Goal: Transaction & Acquisition: Purchase product/service

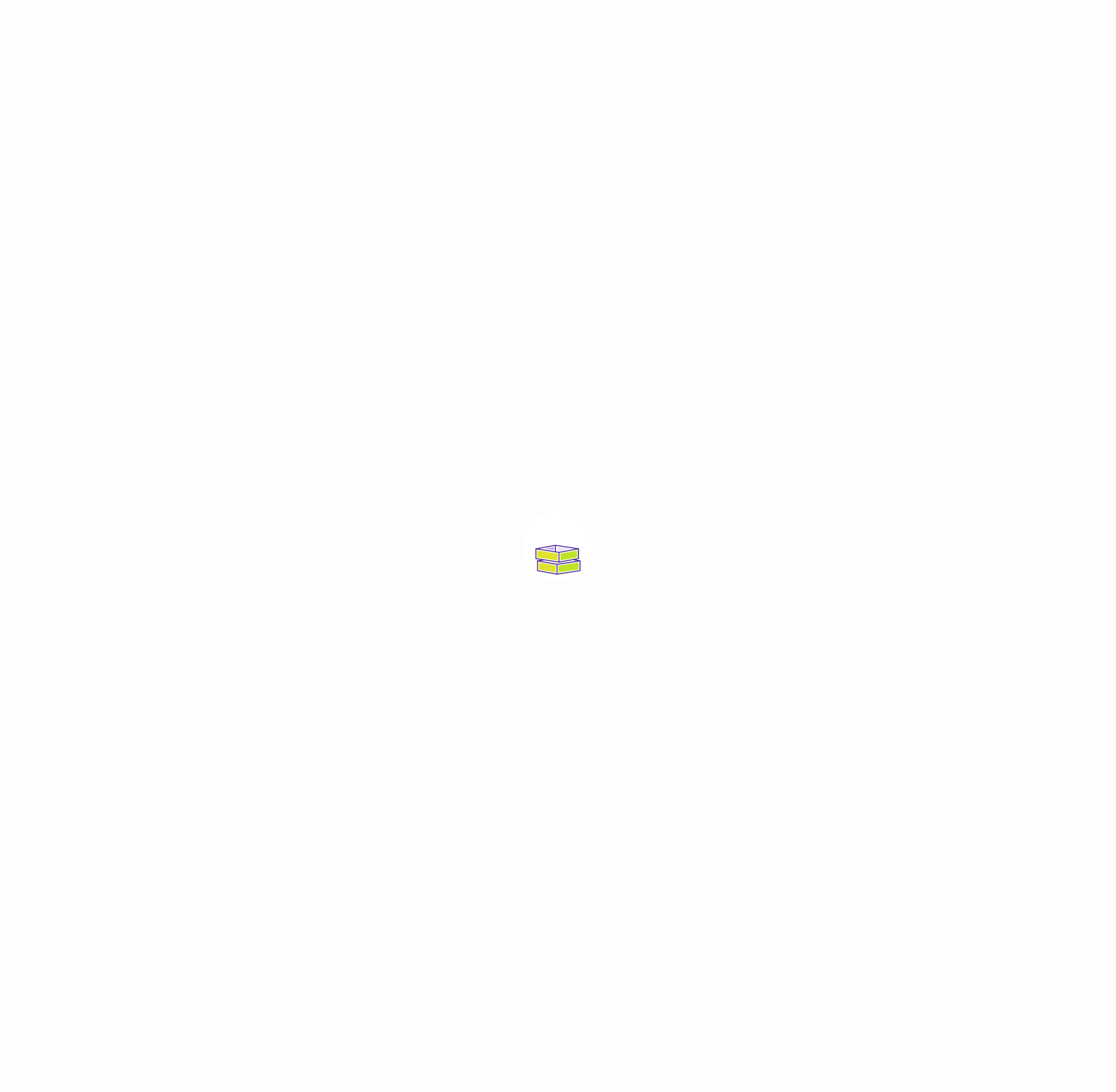
click at [1049, 659] on div at bounding box center [558, 546] width 1116 height 1092
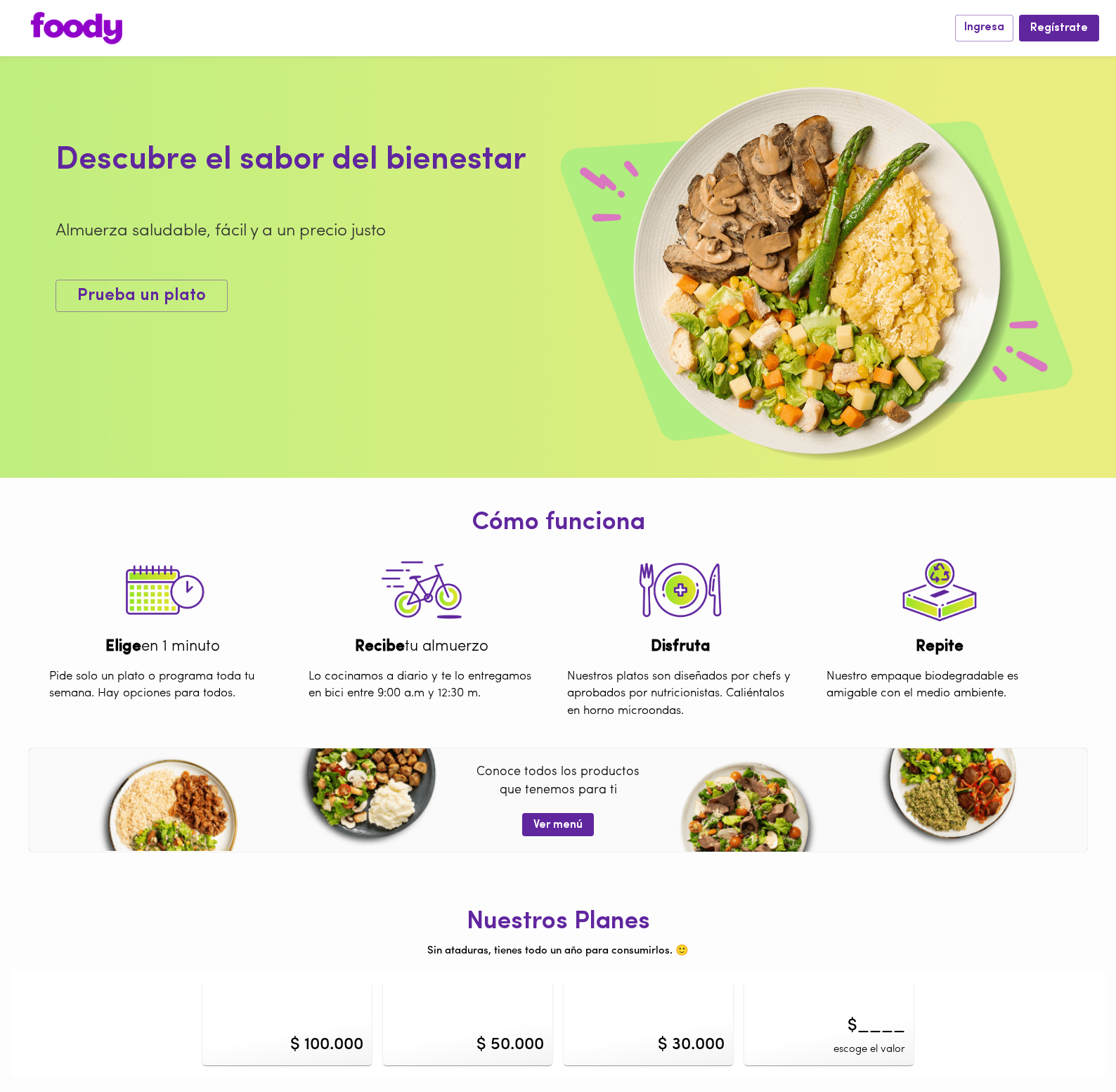
click at [1018, 881] on div "Nuestros Planes Sin ataduras, tienes todo un año para consumirlos. 🙂 $ 100.000 …" at bounding box center [557, 973] width 1095 height 207
click at [65, 32] on img at bounding box center [76, 28] width 91 height 32
click at [1002, 23] on span "Ingresa" at bounding box center [983, 28] width 40 height 13
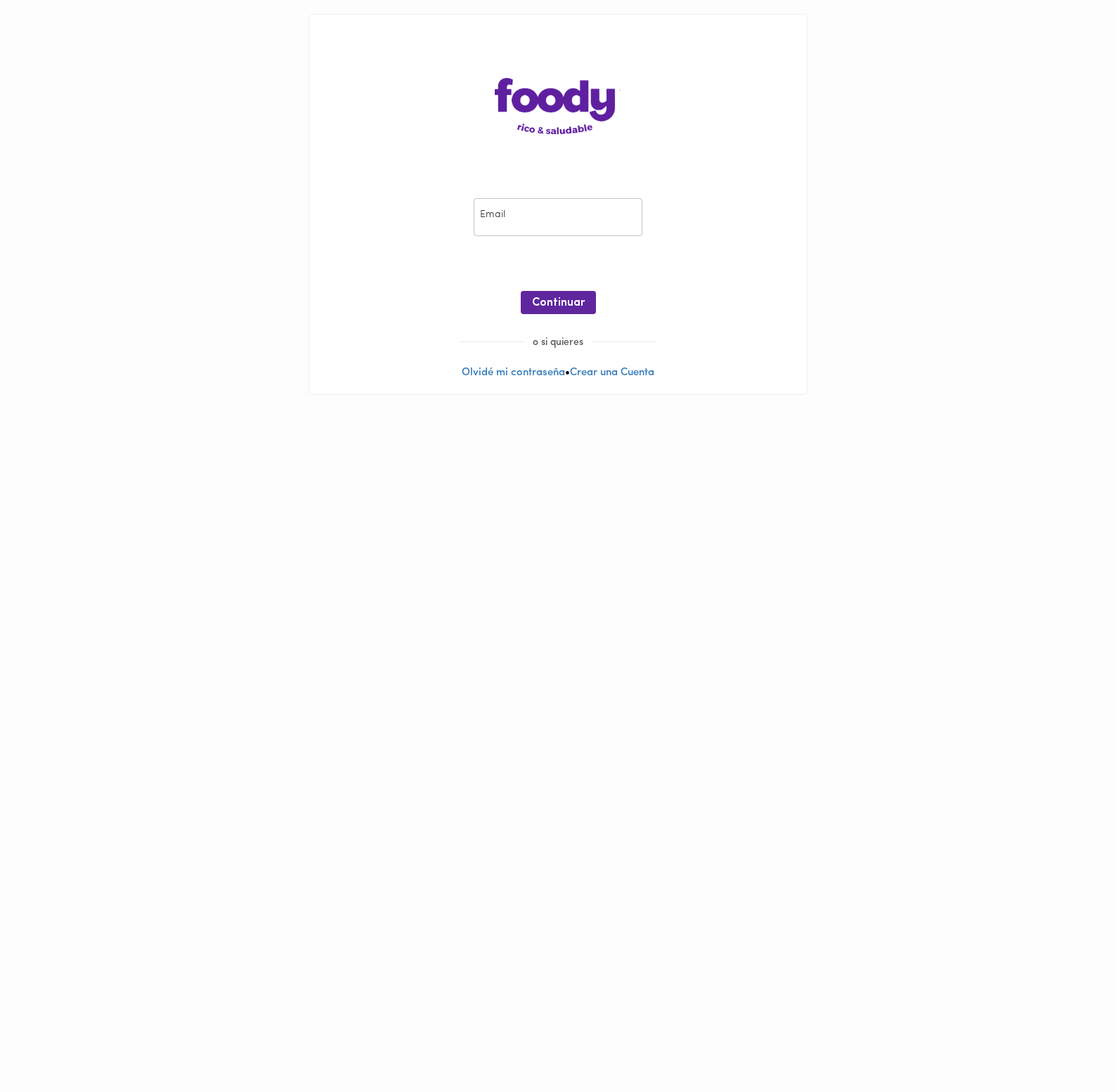
drag, startPoint x: 572, startPoint y: 198, endPoint x: 574, endPoint y: 206, distance: 8.2
click at [572, 198] on input "email" at bounding box center [558, 217] width 169 height 39
type input "[EMAIL_ADDRESS][PERSON_NAME][DOMAIN_NAME]"
click at [567, 303] on span "Continuar" at bounding box center [558, 303] width 52 height 13
click at [575, 297] on span "Ingresar" at bounding box center [558, 303] width 44 height 13
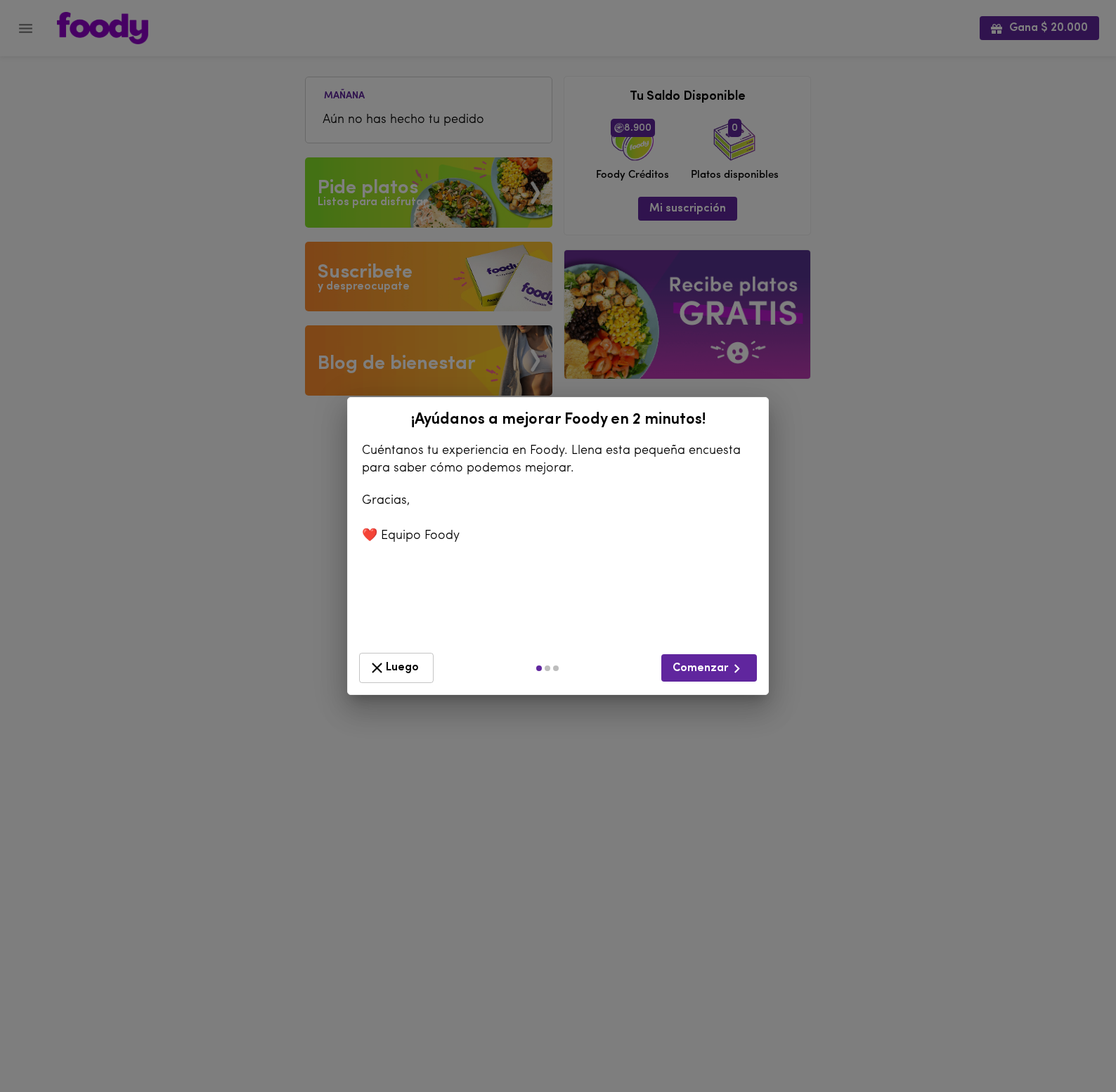
click at [413, 672] on span "Luego" at bounding box center [396, 668] width 56 height 17
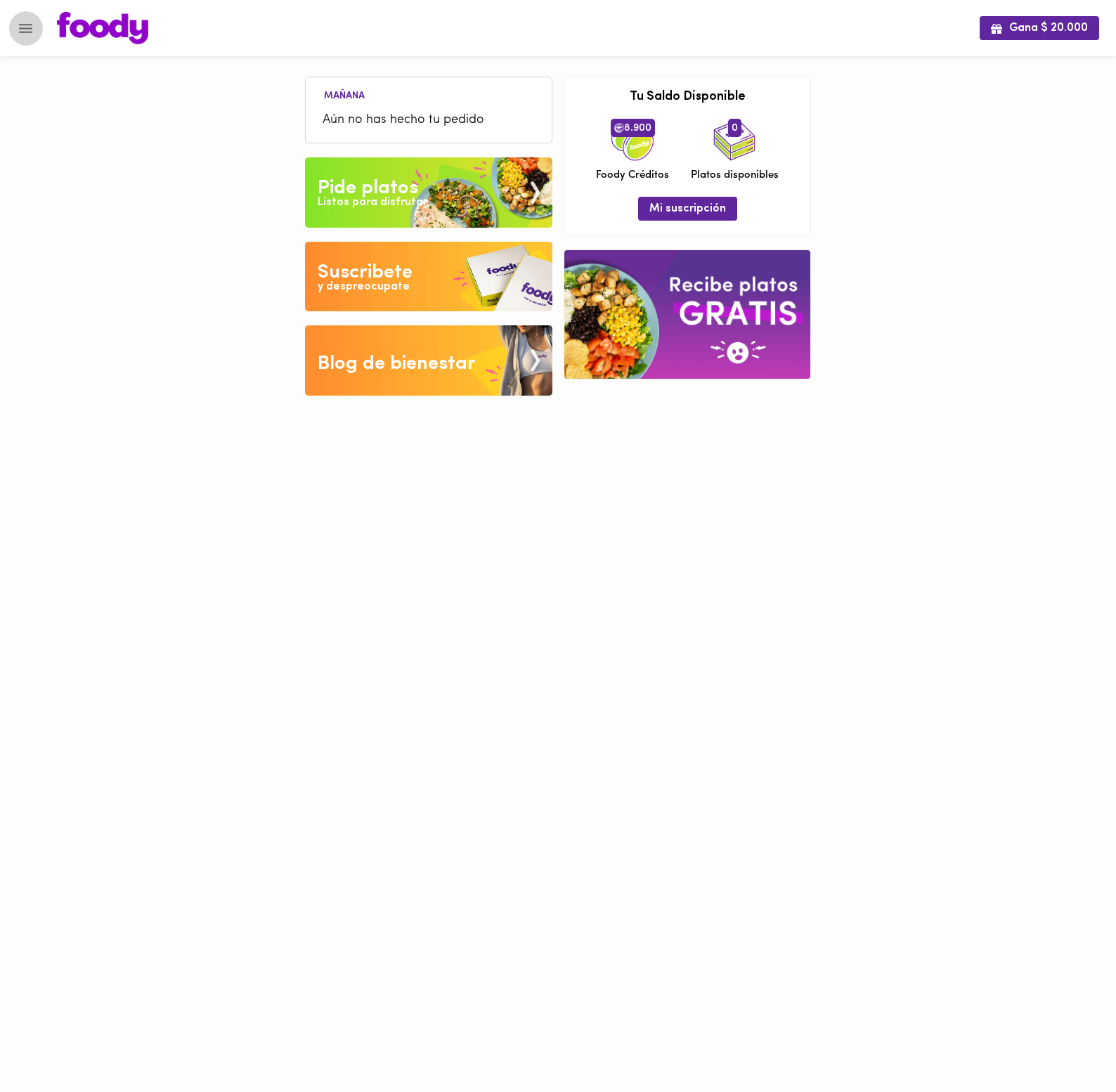
click at [39, 17] on button "Menu" at bounding box center [25, 28] width 34 height 34
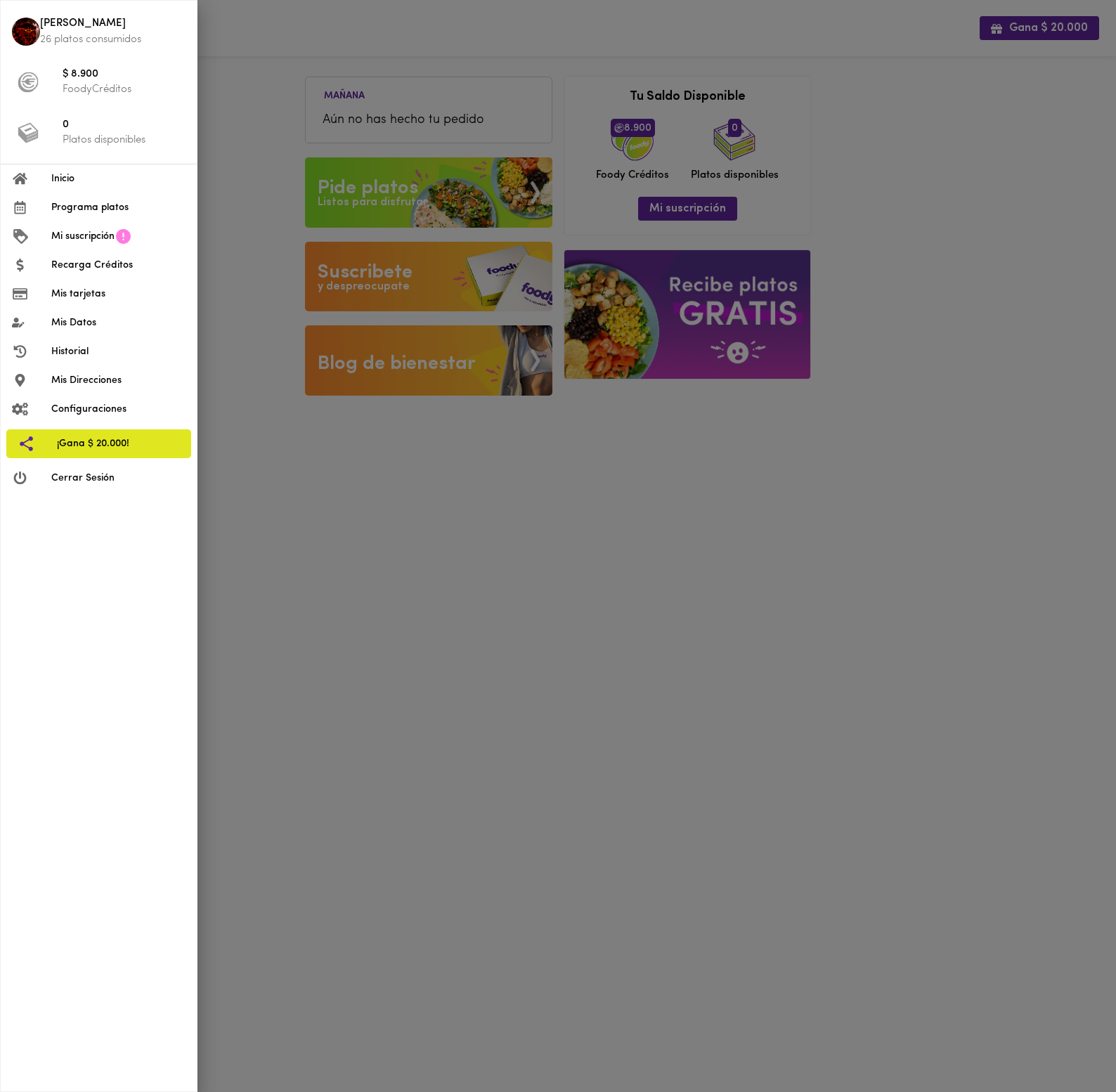
click at [39, 17] on li "[PERSON_NAME] 26 platos consumidos" at bounding box center [98, 31] width 196 height 50
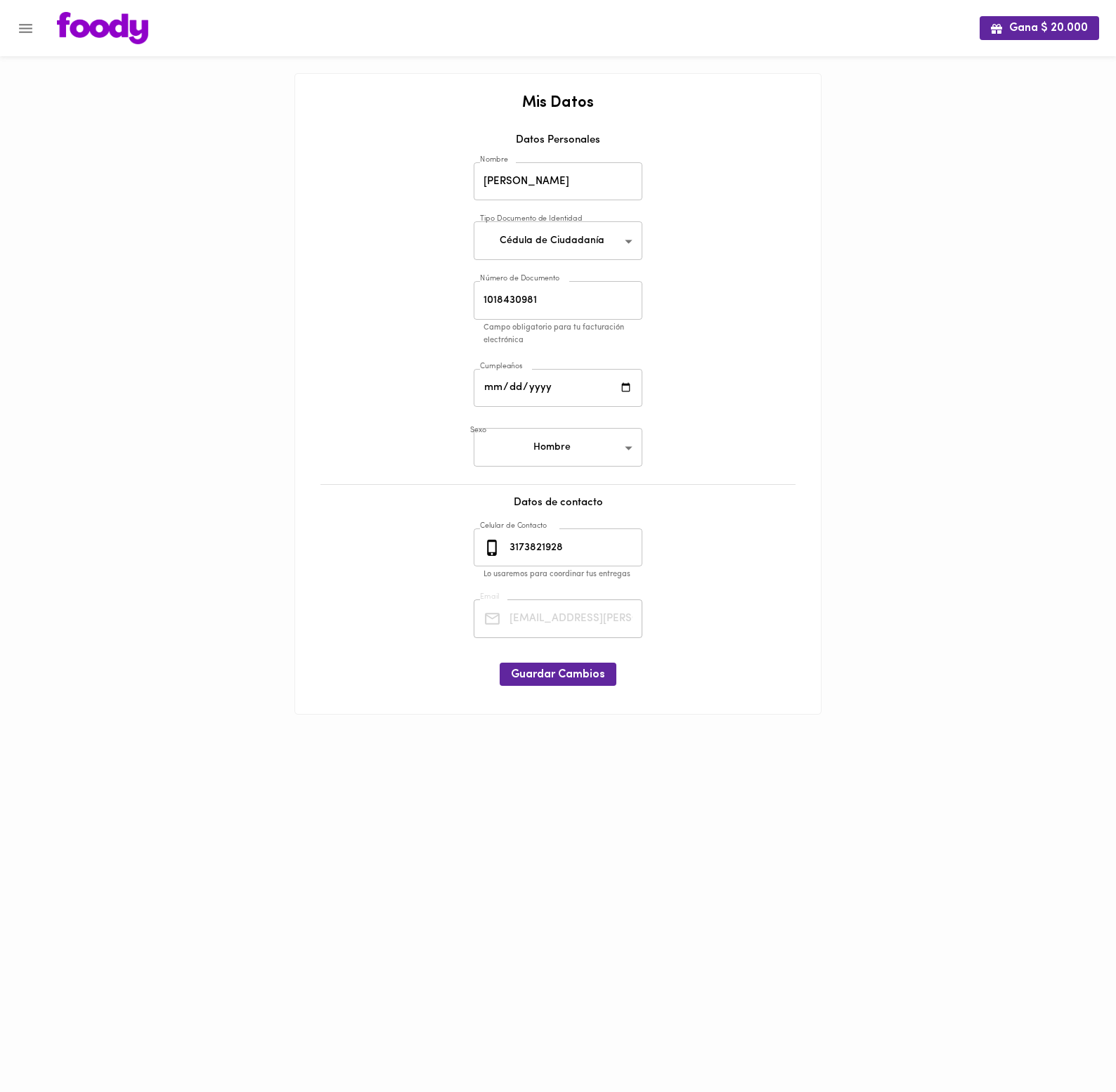
click at [39, 18] on button "Menu" at bounding box center [25, 28] width 34 height 34
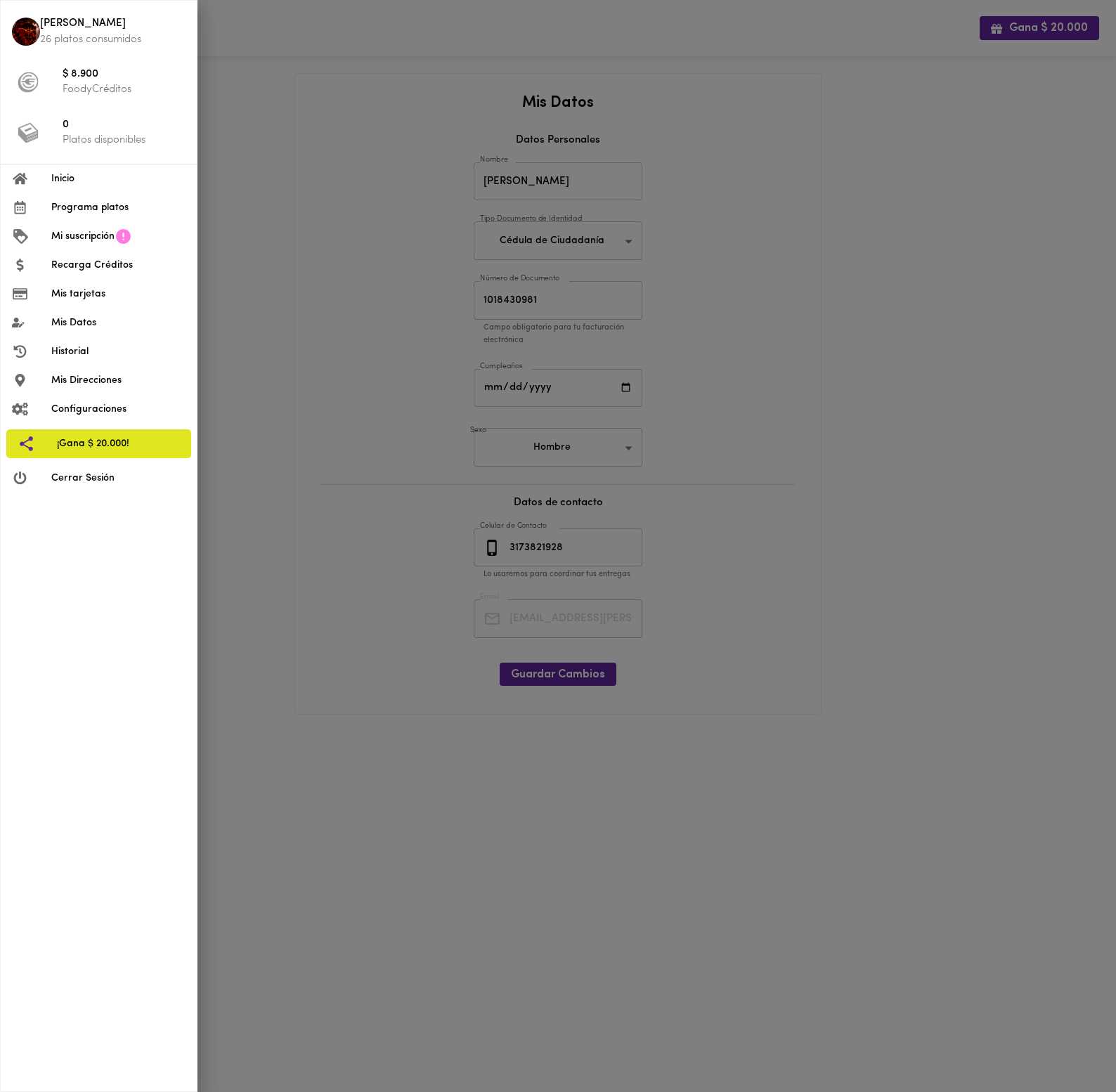
click at [120, 209] on span "Programa platos" at bounding box center [118, 208] width 134 height 15
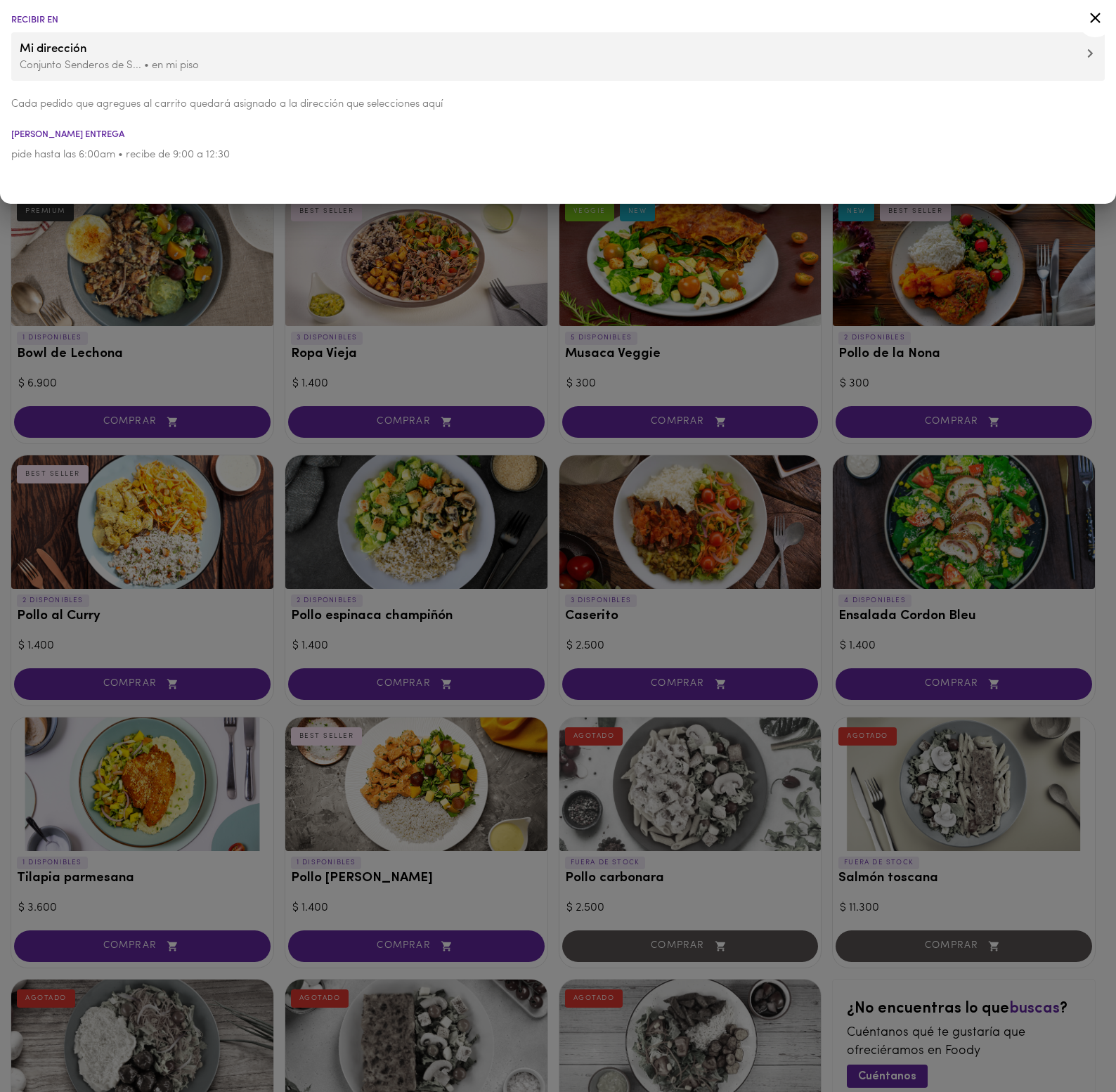
click at [286, 227] on div at bounding box center [558, 546] width 1116 height 1092
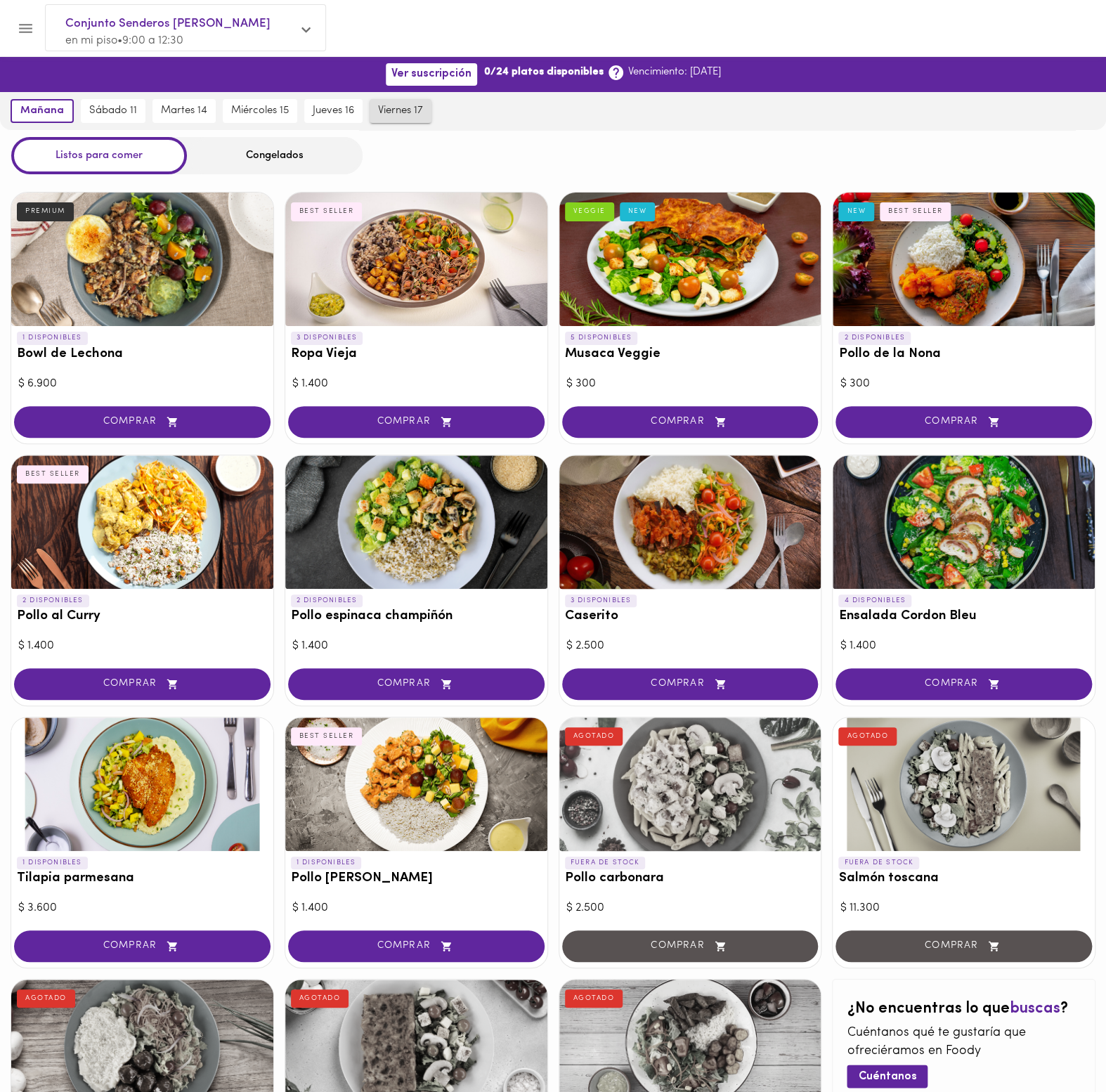
click at [402, 109] on span "viernes 17" at bounding box center [401, 111] width 45 height 12
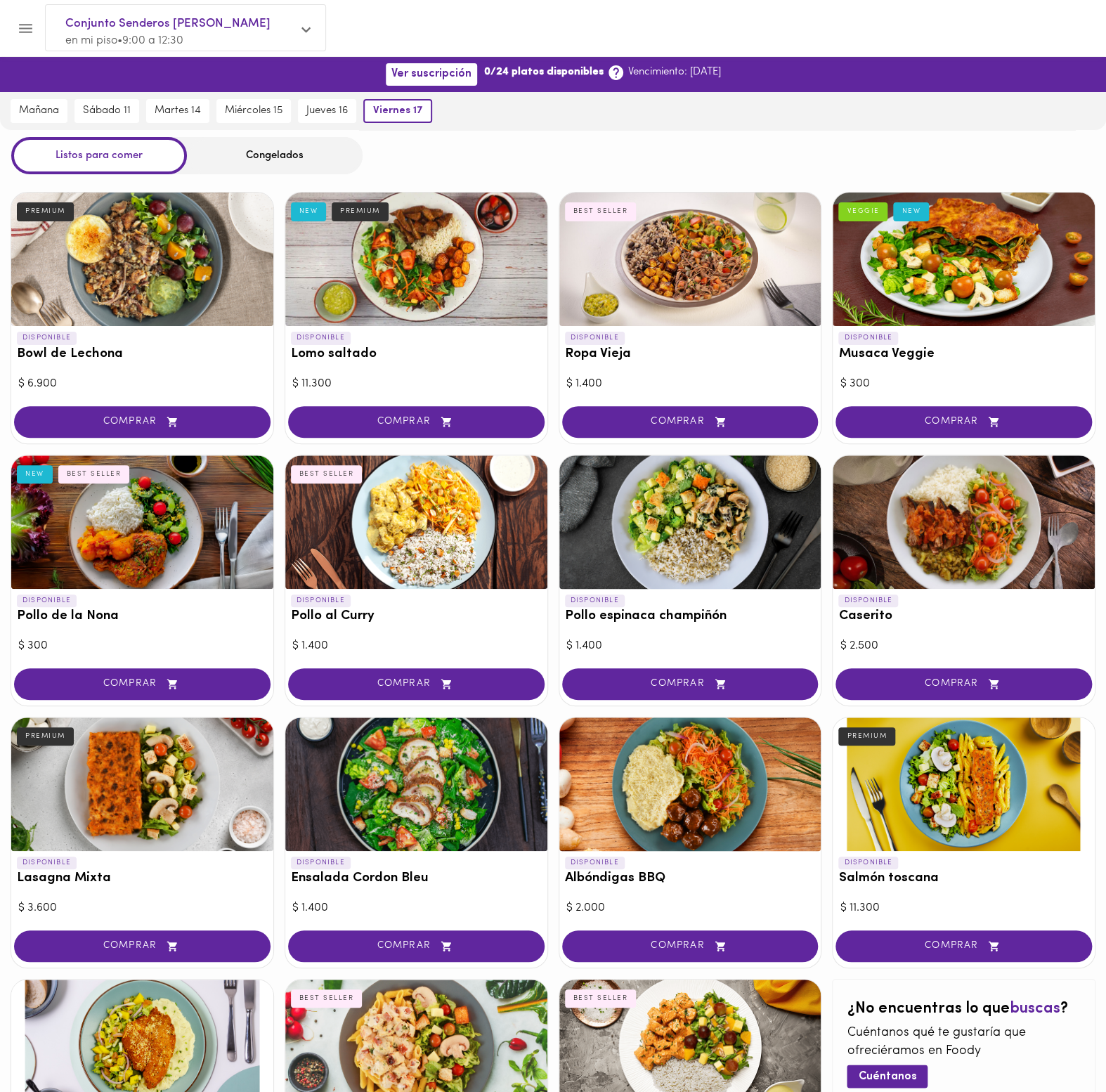
click at [289, 160] on div "Congelados" at bounding box center [275, 155] width 176 height 37
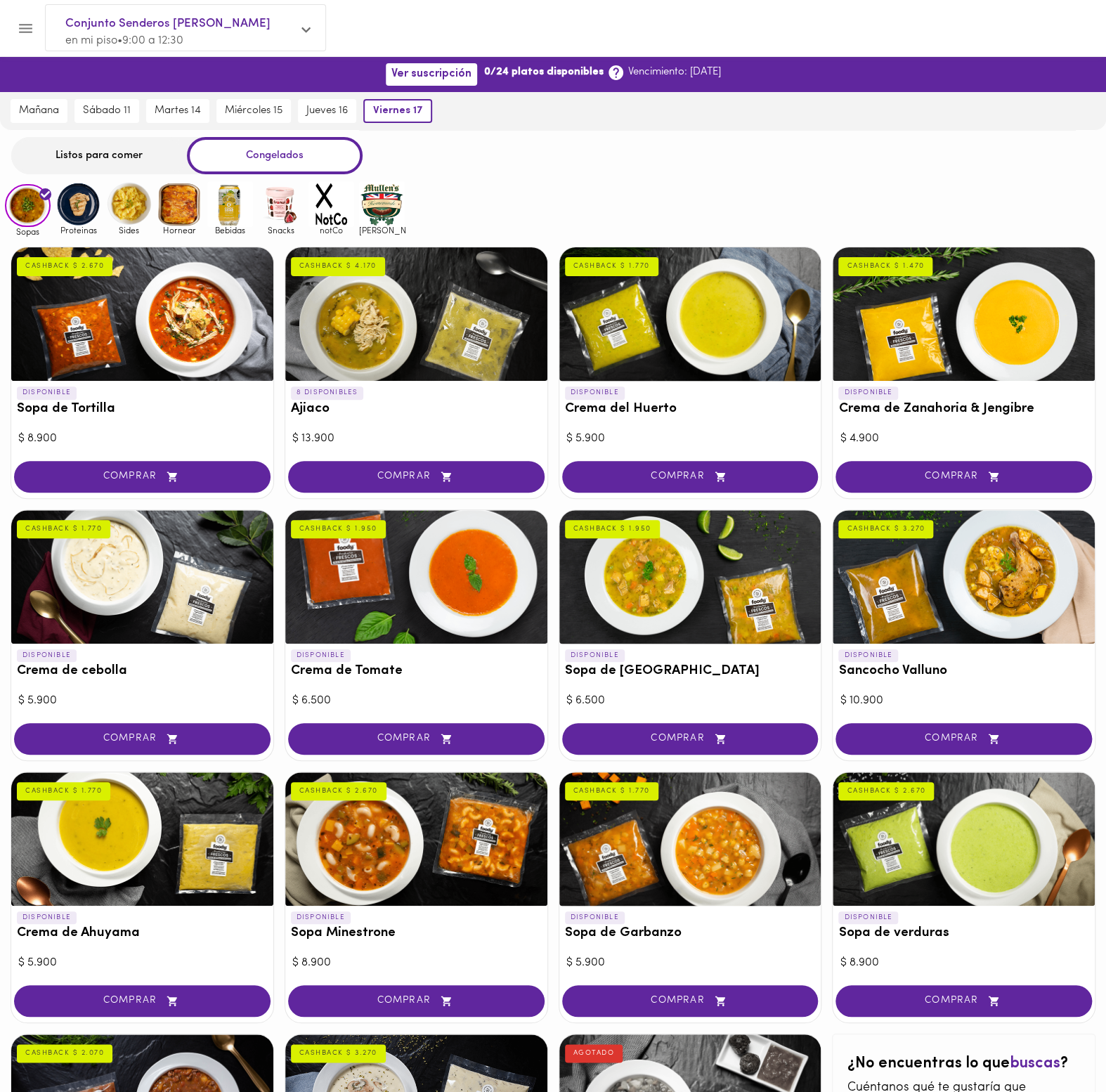
click at [82, 205] on img at bounding box center [78, 204] width 46 height 46
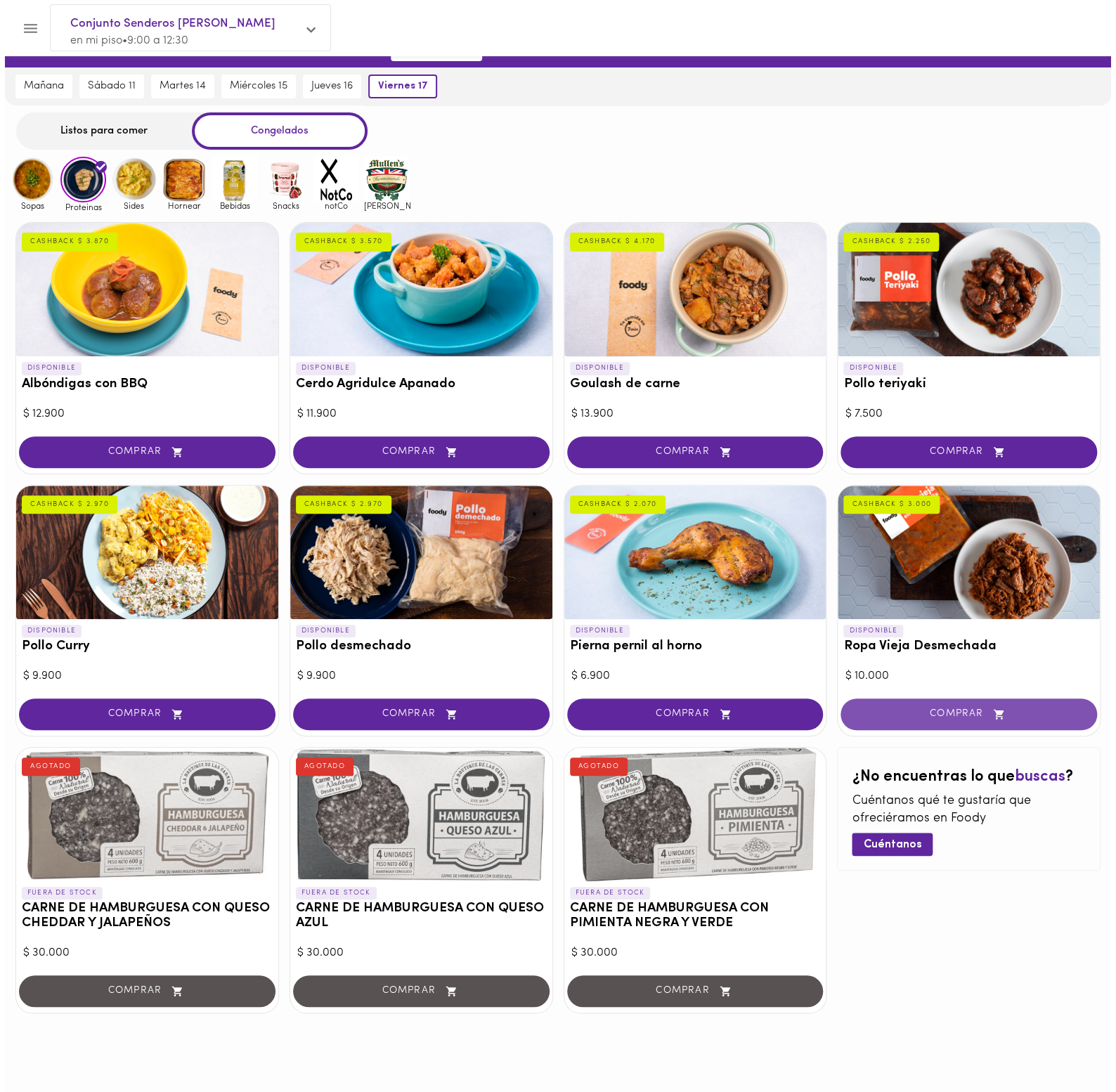
scroll to position [25, 0]
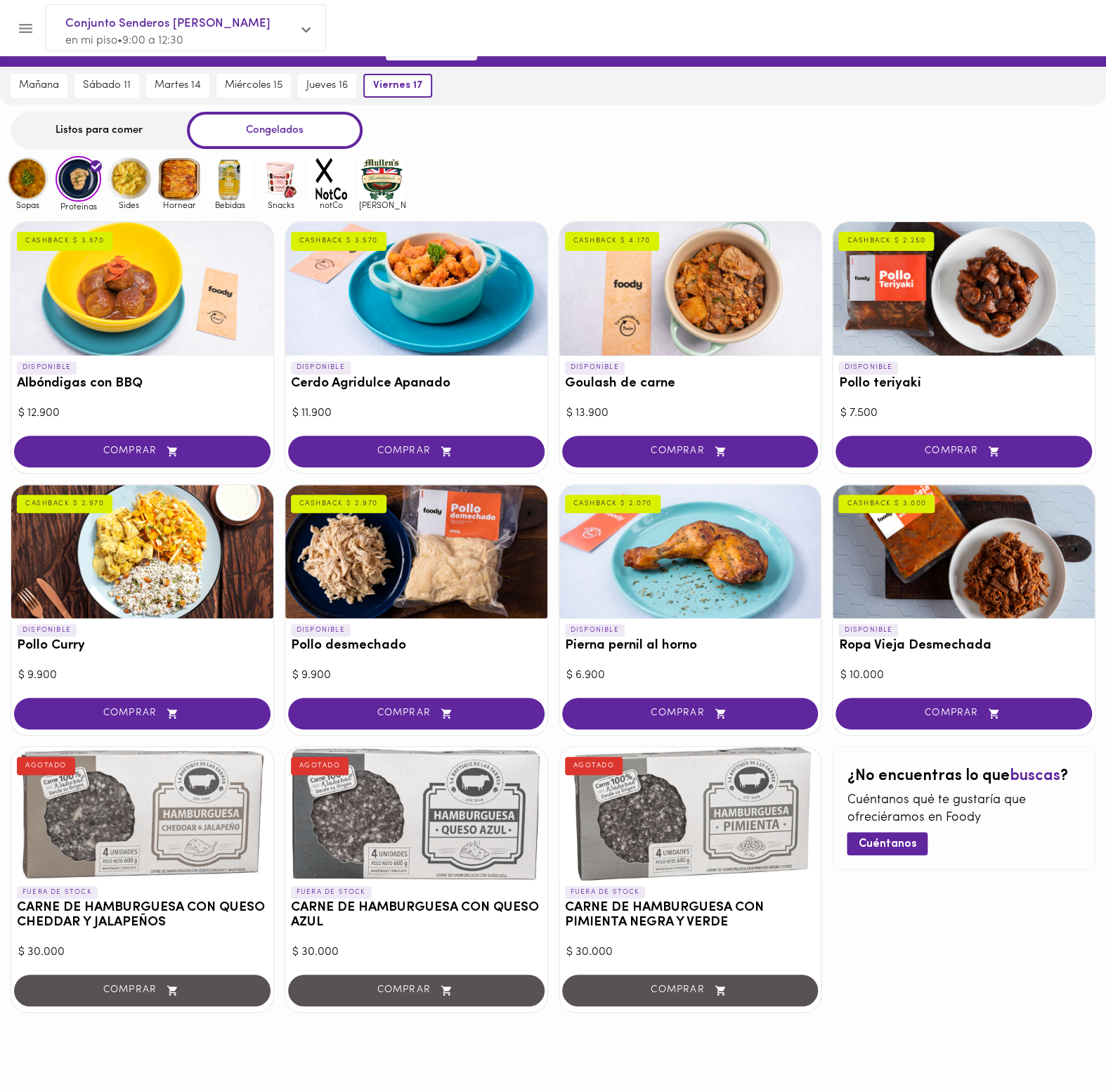
click at [1060, 884] on div "¿No encuentras lo que buscas ? Cuéntanos qué te gustaría que ofreciéramos en [P…" at bounding box center [964, 879] width 264 height 267
click at [704, 446] on span "COMPRAR" at bounding box center [691, 452] width 221 height 12
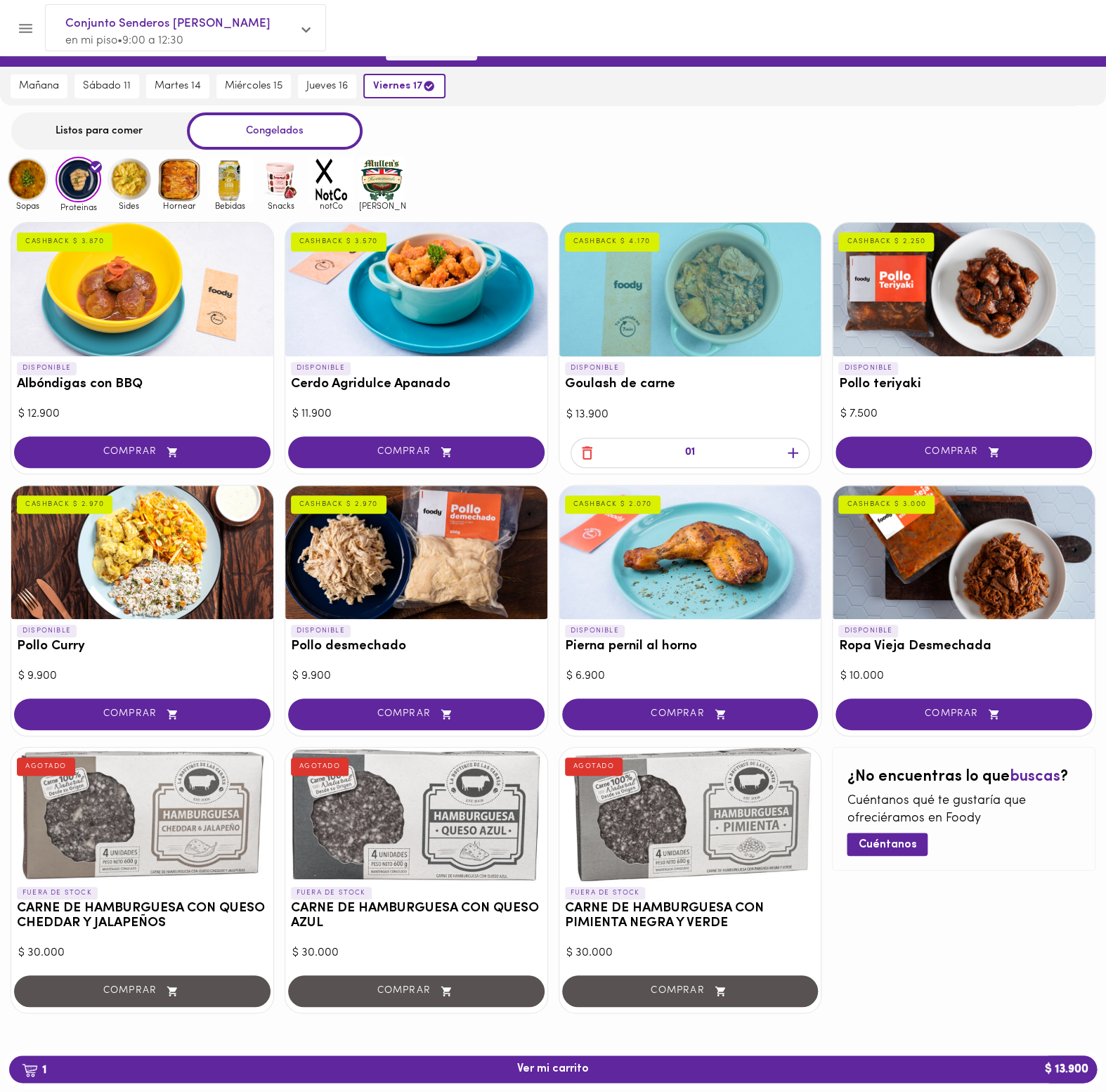
click at [790, 455] on icon "button" at bounding box center [793, 453] width 17 height 17
click at [221, 447] on span "COMPRAR" at bounding box center [142, 452] width 221 height 12
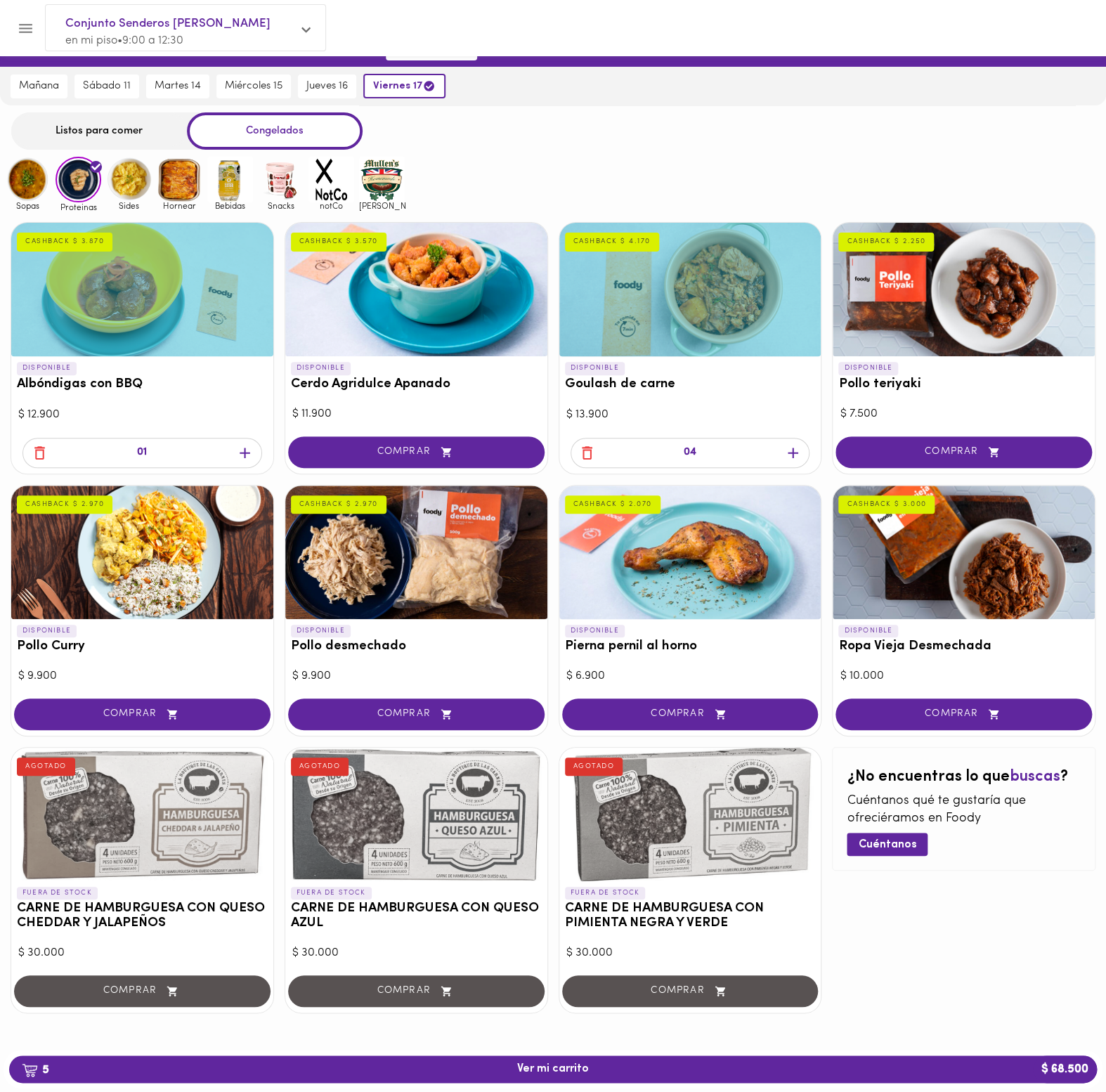
click at [245, 452] on icon "button" at bounding box center [245, 453] width 17 height 17
click at [245, 452] on div "02" at bounding box center [142, 454] width 262 height 39
click at [245, 452] on icon "button" at bounding box center [245, 453] width 17 height 17
click at [245, 449] on icon "button" at bounding box center [245, 452] width 10 height 10
click at [1040, 712] on span "COMPRAR" at bounding box center [964, 714] width 221 height 12
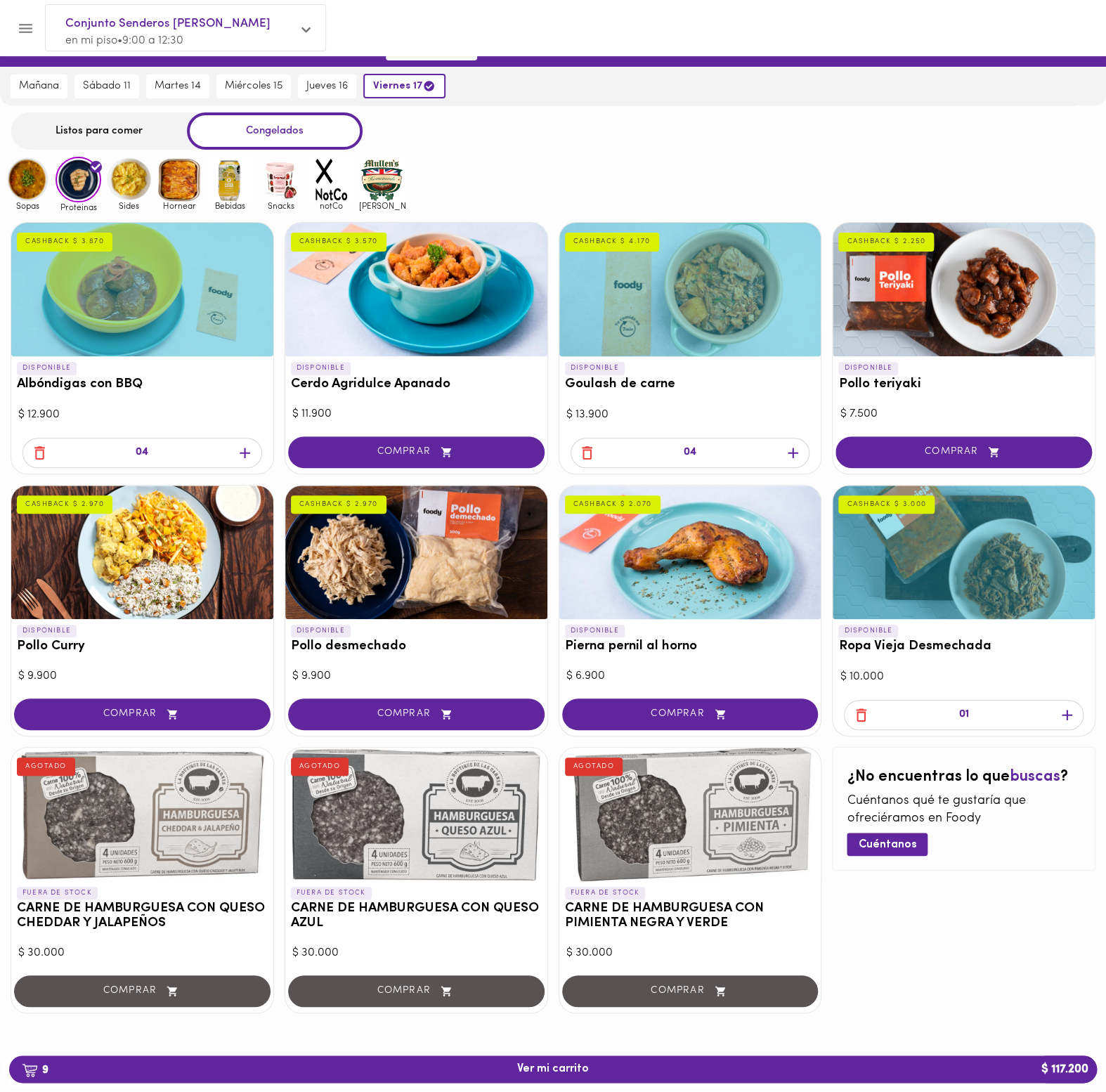
click at [1070, 718] on icon "button" at bounding box center [1067, 715] width 17 height 17
click at [1071, 720] on div "03" at bounding box center [964, 716] width 262 height 39
click at [1071, 718] on icon "button" at bounding box center [1067, 715] width 17 height 17
click at [1097, 916] on div "DISPONIBLE Albóndigas con BBQ CASHBACK $ 3.870 $ 12.900 04 DISPONIBLE Cerdo Agr…" at bounding box center [553, 617] width 1106 height 812
click at [1034, 904] on div "¿No encuentras lo que buscas ? Cuéntanos qué te gustaría que ofreciéramos en [P…" at bounding box center [964, 880] width 264 height 267
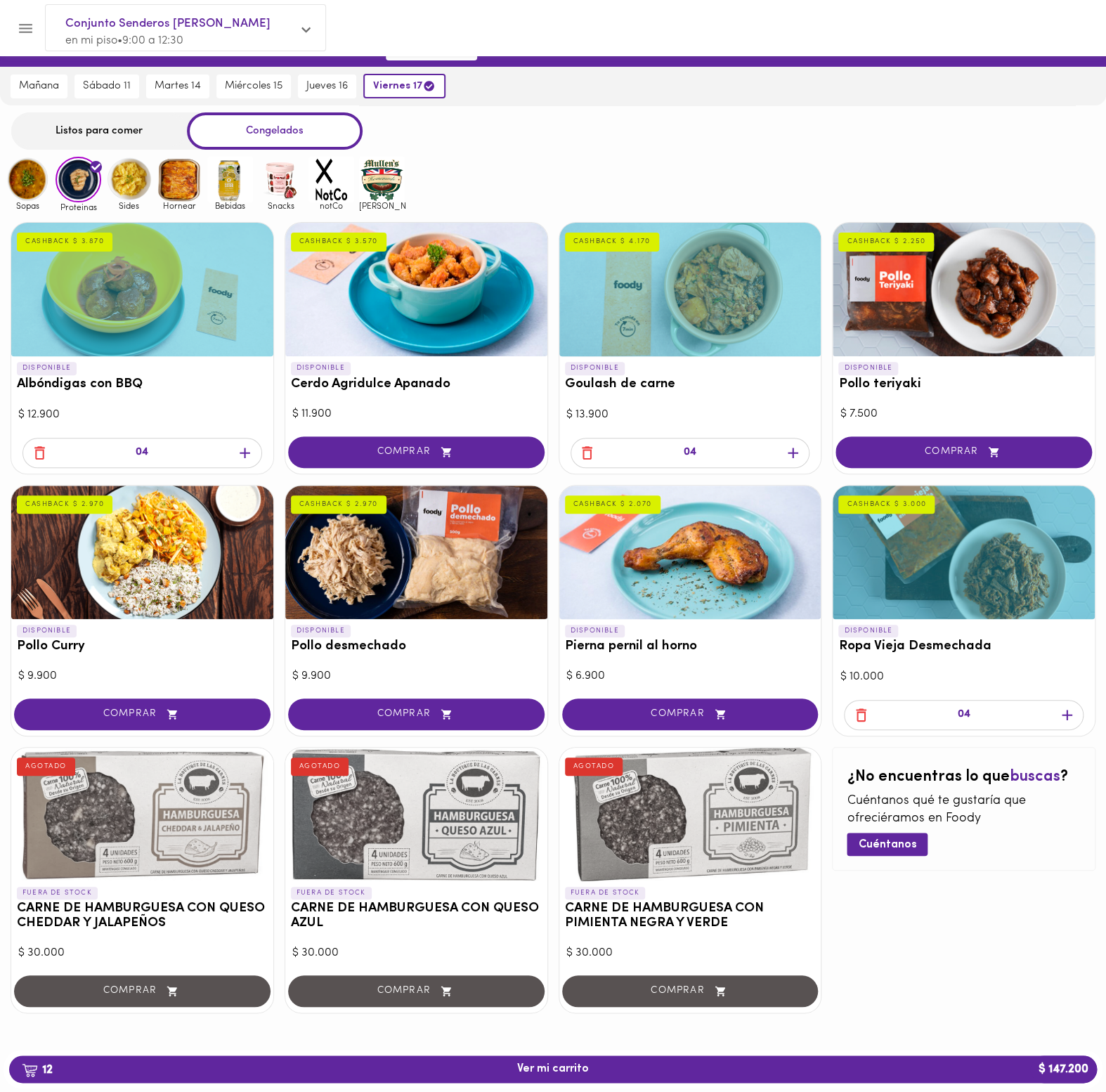
click at [837, 159] on div "Sopas Proteinas Sides Hornear Bebidas Snacks notCo [PERSON_NAME]" at bounding box center [553, 184] width 1106 height 55
click at [595, 388] on h3 "Goulash de carne" at bounding box center [691, 385] width 251 height 15
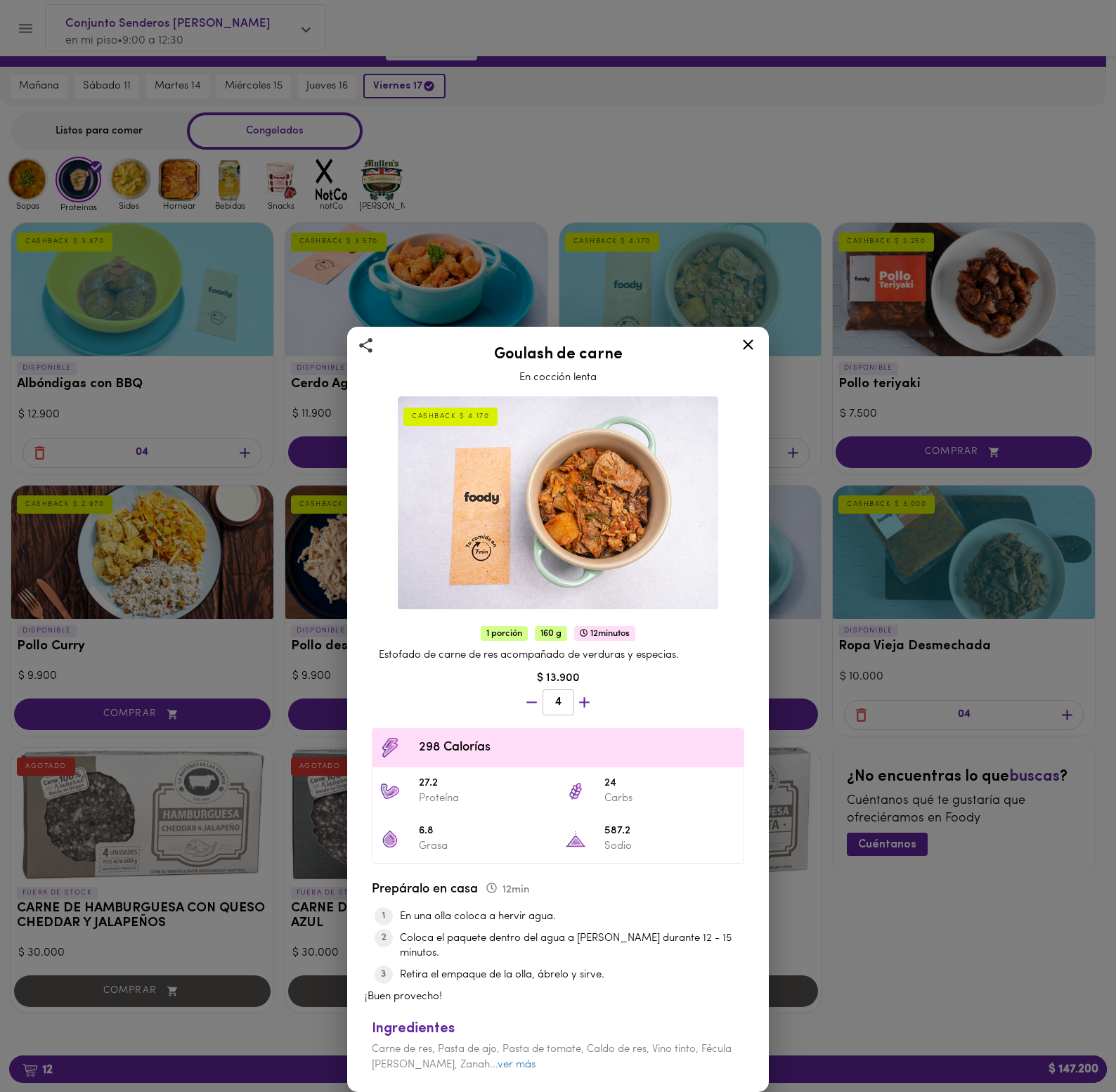
click at [691, 339] on div "Goulash de carne En cocción lenta CASHBACK $ 4.170 1 porción 160 g 12 minutos E…" at bounding box center [558, 546] width 1116 height 1092
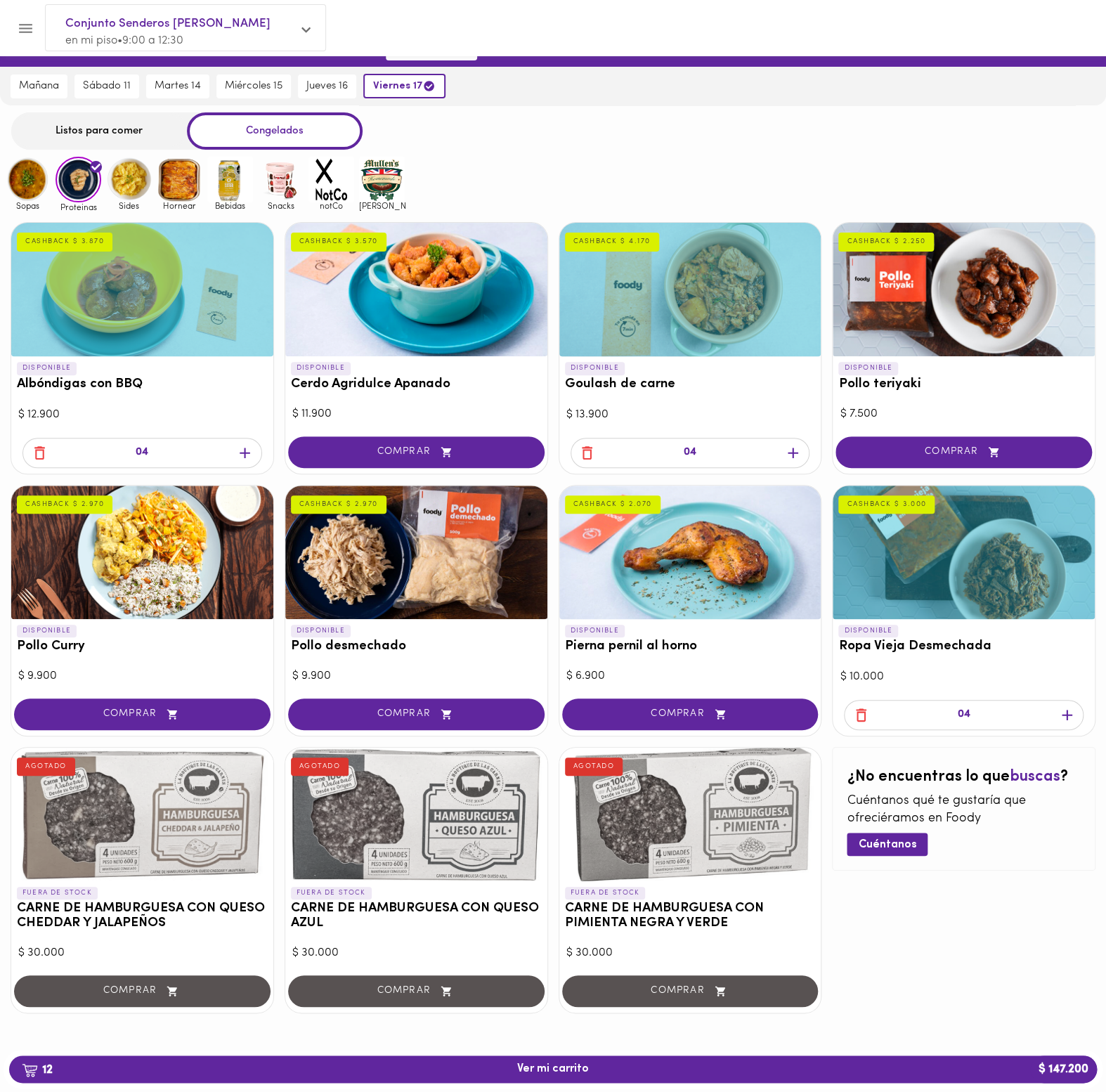
click at [691, 339] on div at bounding box center [691, 289] width 262 height 133
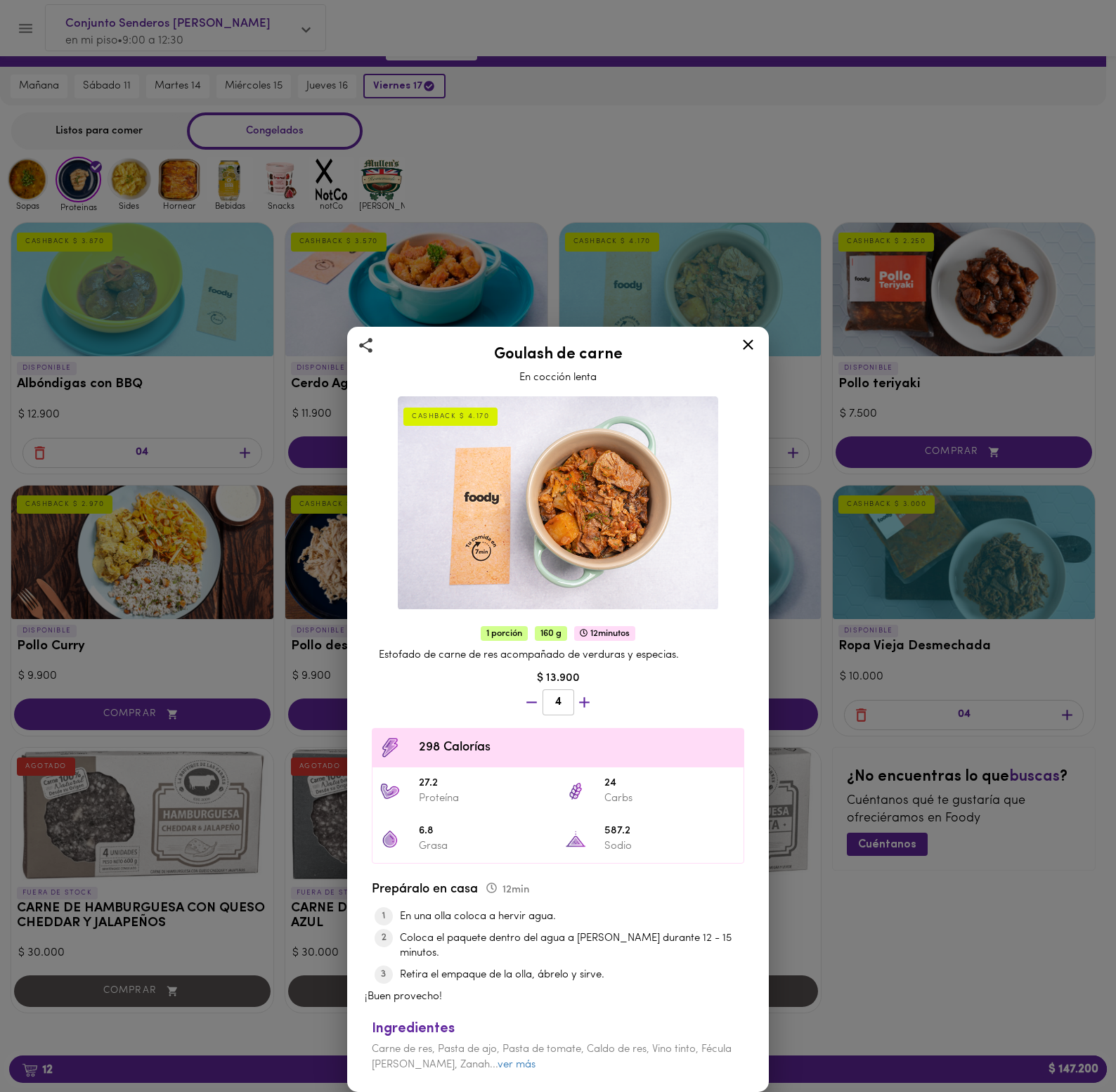
click at [880, 968] on div "Goulash de carne En cocción lenta CASHBACK $ 4.170 1 porción 160 g 12 minutos E…" at bounding box center [558, 546] width 1116 height 1092
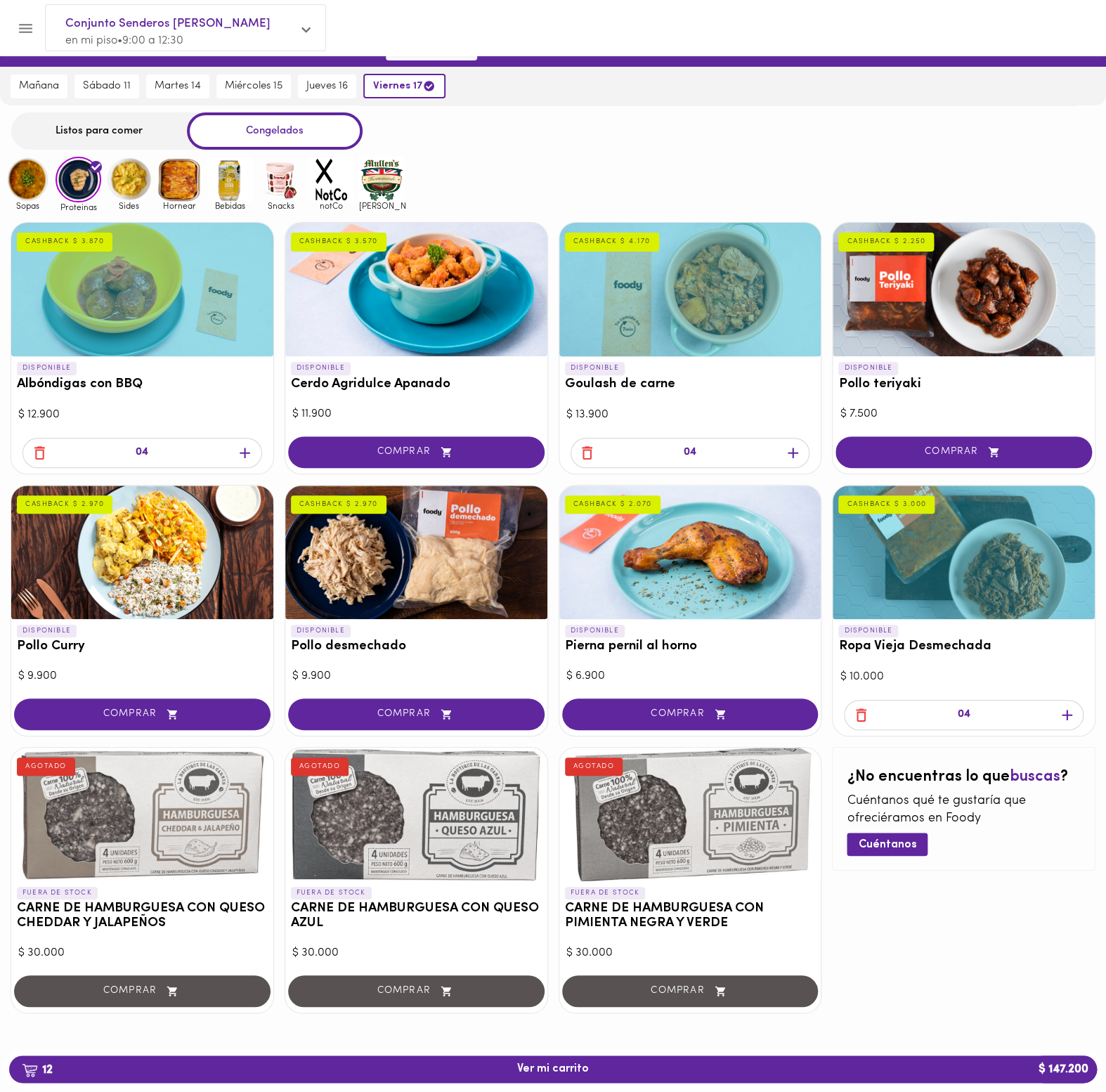
drag, startPoint x: 796, startPoint y: 448, endPoint x: 932, endPoint y: 667, distance: 257.8
click at [796, 449] on icon "button" at bounding box center [793, 453] width 17 height 17
click at [1027, 909] on div "¿No encuentras lo que buscas ? Cuéntanos qué te gustaría que ofreciéramos en [P…" at bounding box center [964, 880] width 264 height 267
click at [962, 973] on div "¿No encuentras lo que buscas ? Cuéntanos qué te gustaría que ofreciéramos en [P…" at bounding box center [964, 880] width 264 height 267
click at [154, 284] on div at bounding box center [142, 289] width 262 height 133
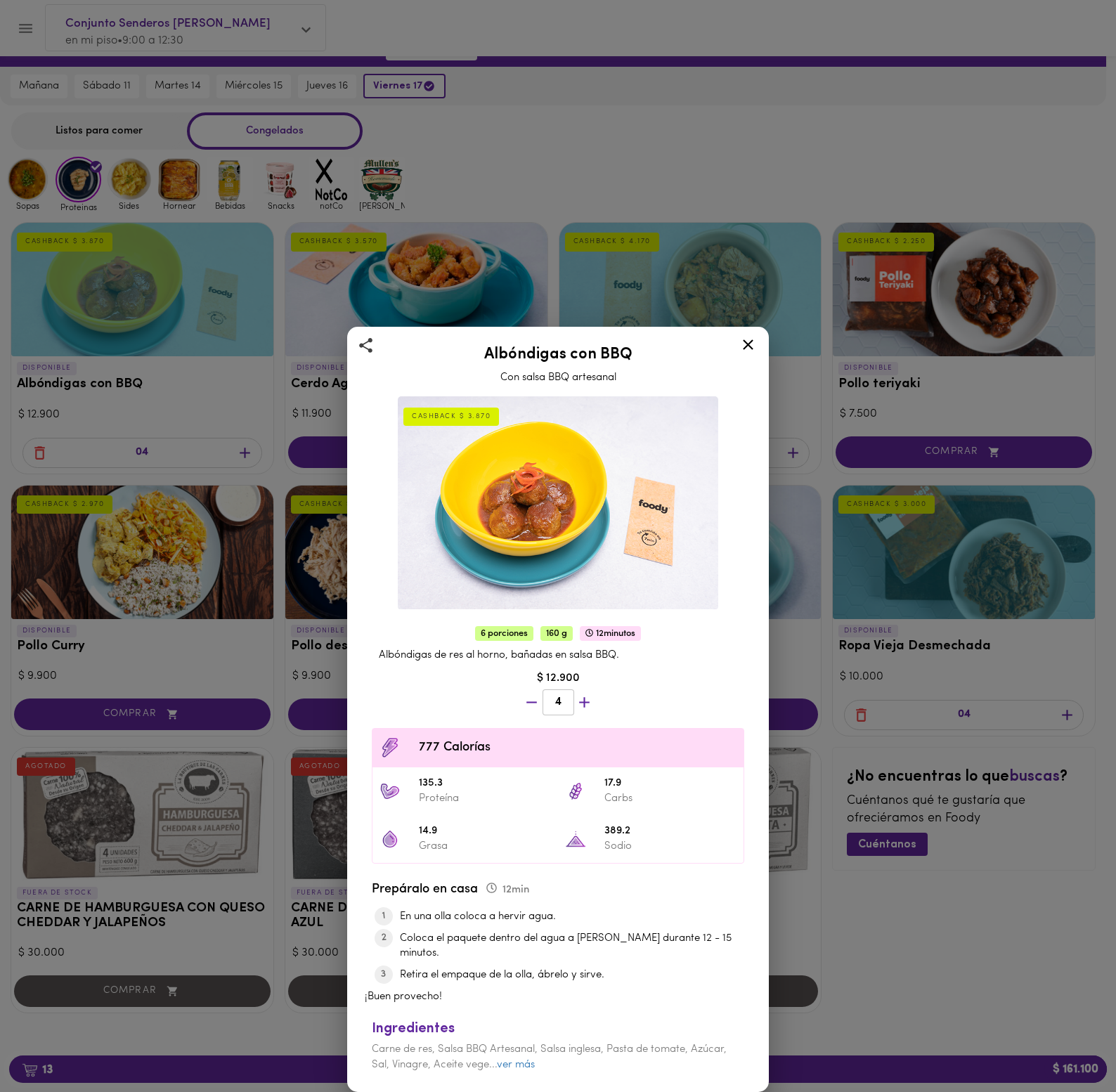
click at [154, 284] on div "Albóndigas con BBQ Con salsa BBQ artesanal CASHBACK $ 3.870 6 porciones 160 g 1…" at bounding box center [558, 546] width 1116 height 1092
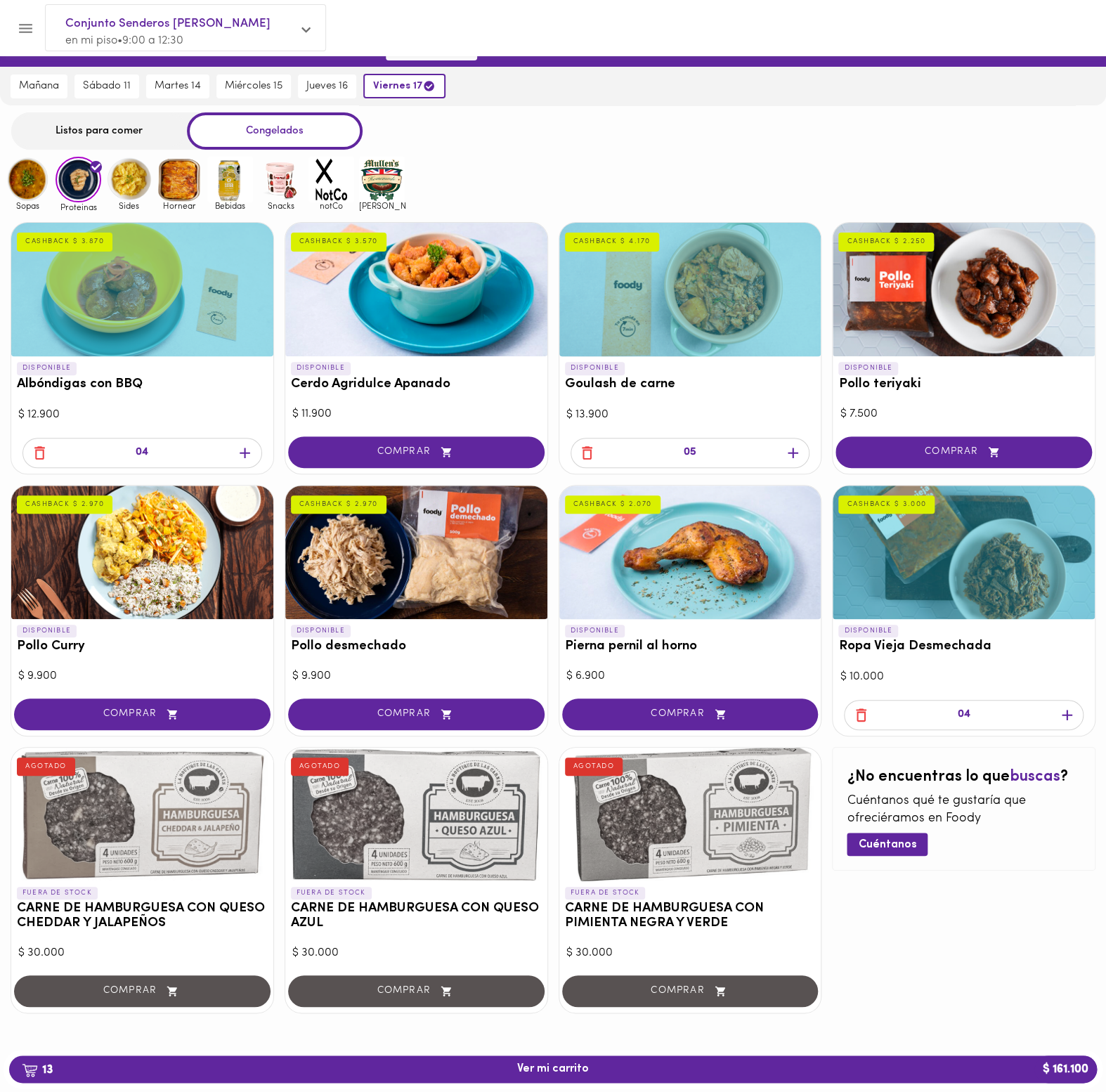
click at [989, 581] on div at bounding box center [964, 552] width 262 height 133
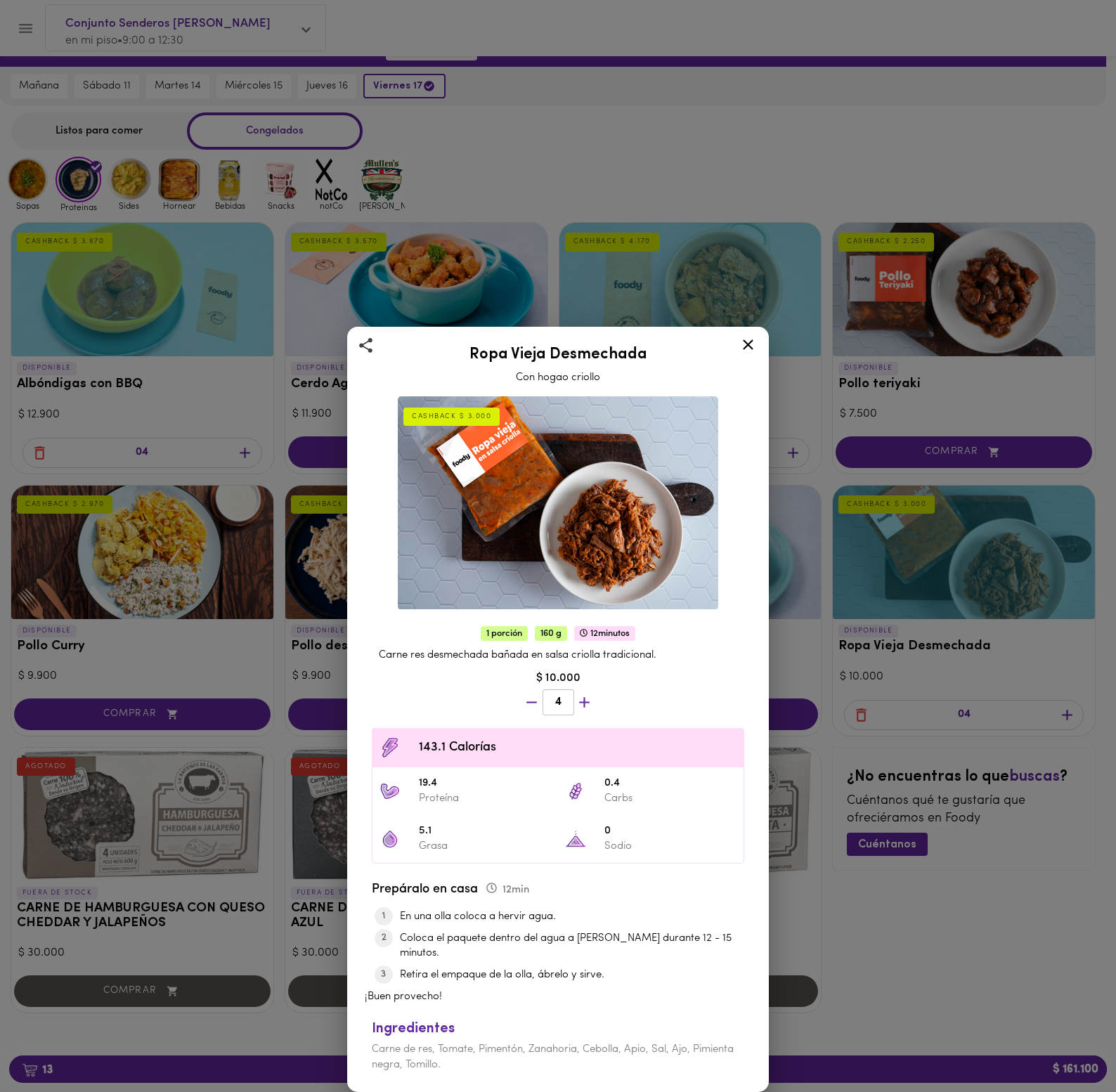
click at [253, 392] on div "Ropa Vieja Desmechada Con hogao criollo CASHBACK $ 3.000 1 porción 160 g 12 min…" at bounding box center [558, 546] width 1116 height 1092
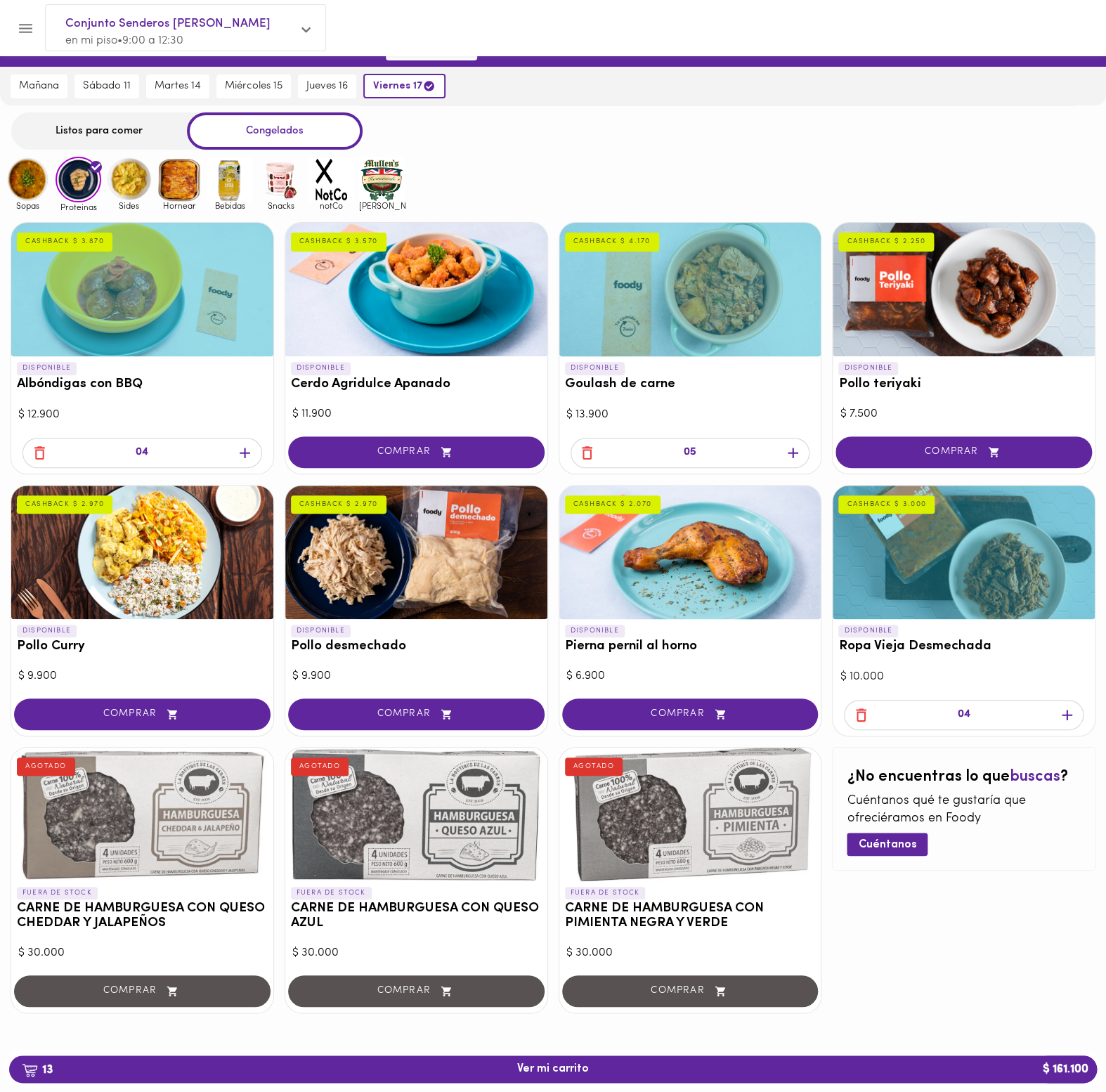
click at [254, 454] on span "button" at bounding box center [245, 453] width 21 height 17
click at [1075, 720] on icon "button" at bounding box center [1067, 715] width 17 height 17
click at [1056, 924] on div "¿No encuentras lo que buscas ? Cuéntanos qué te gustaría que ofreciéramos en [P…" at bounding box center [964, 880] width 264 height 267
click at [39, 447] on icon "button" at bounding box center [39, 453] width 10 height 13
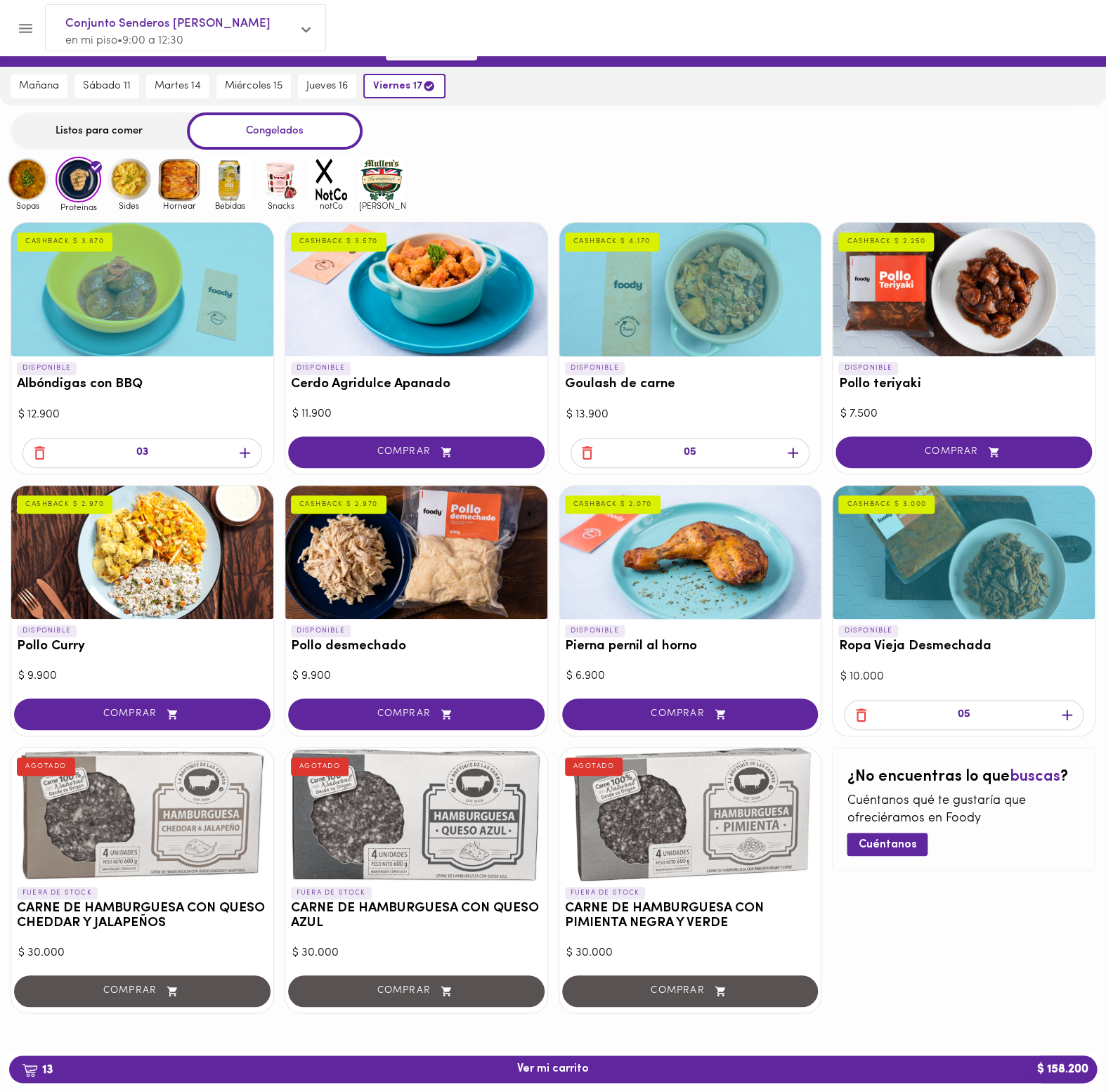
click at [39, 447] on div "03" at bounding box center [142, 454] width 262 height 39
click at [39, 447] on icon "button" at bounding box center [39, 453] width 10 height 13
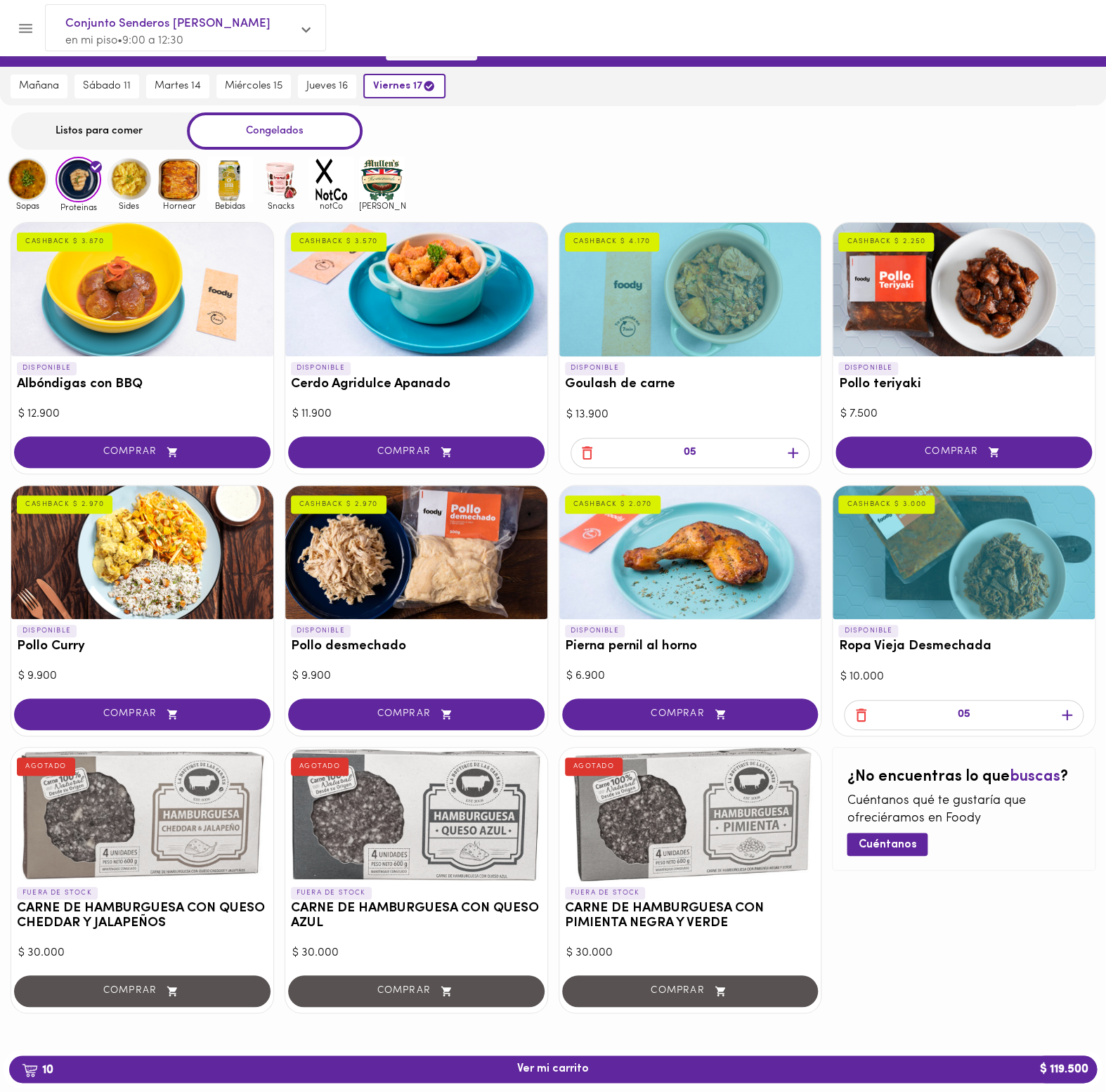
click at [118, 297] on div at bounding box center [142, 289] width 262 height 133
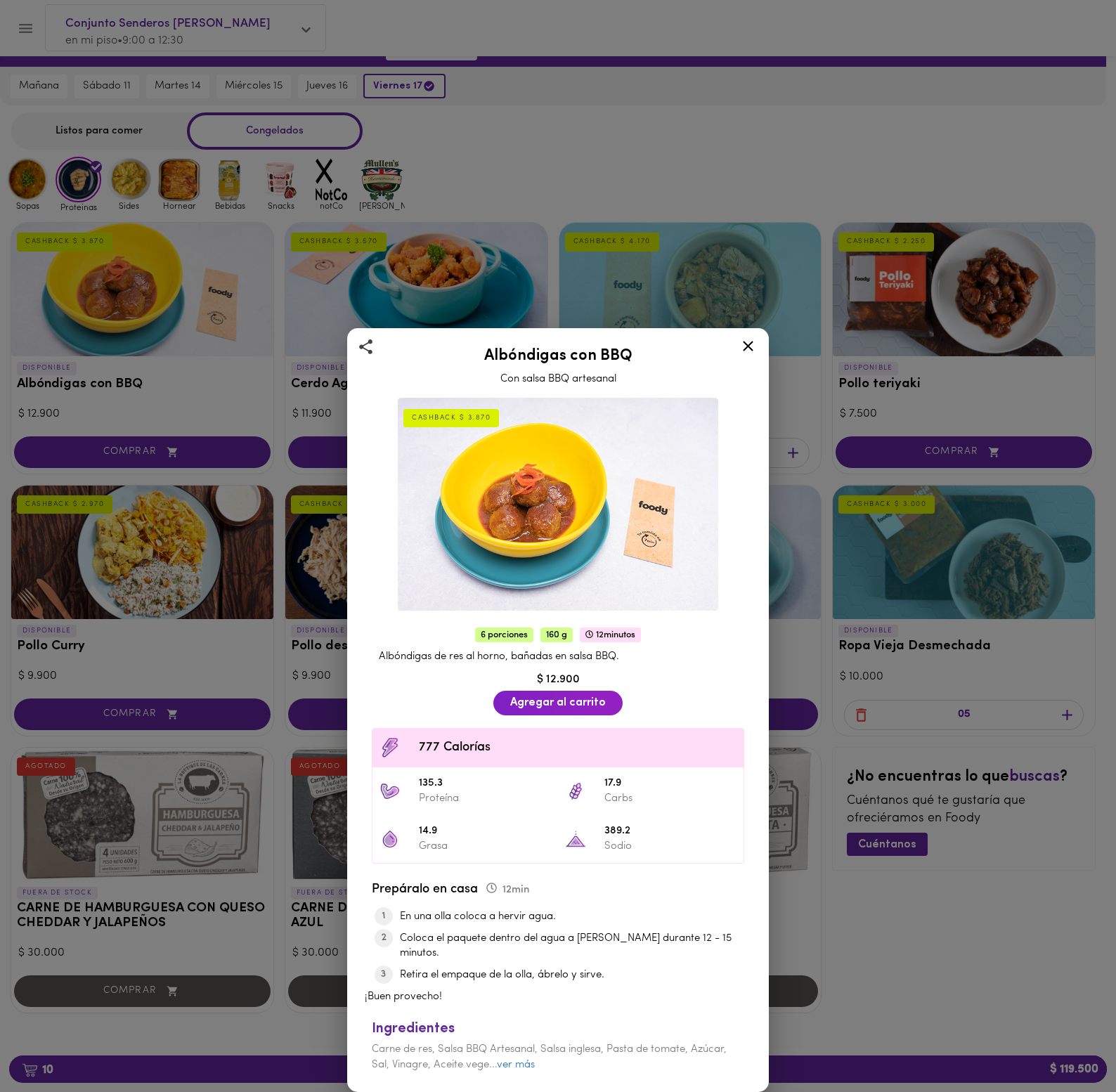
click at [162, 339] on div "Albóndigas con BBQ Con salsa BBQ artesanal CASHBACK $ 3.870 6 porciones 160 g 1…" at bounding box center [558, 546] width 1116 height 1092
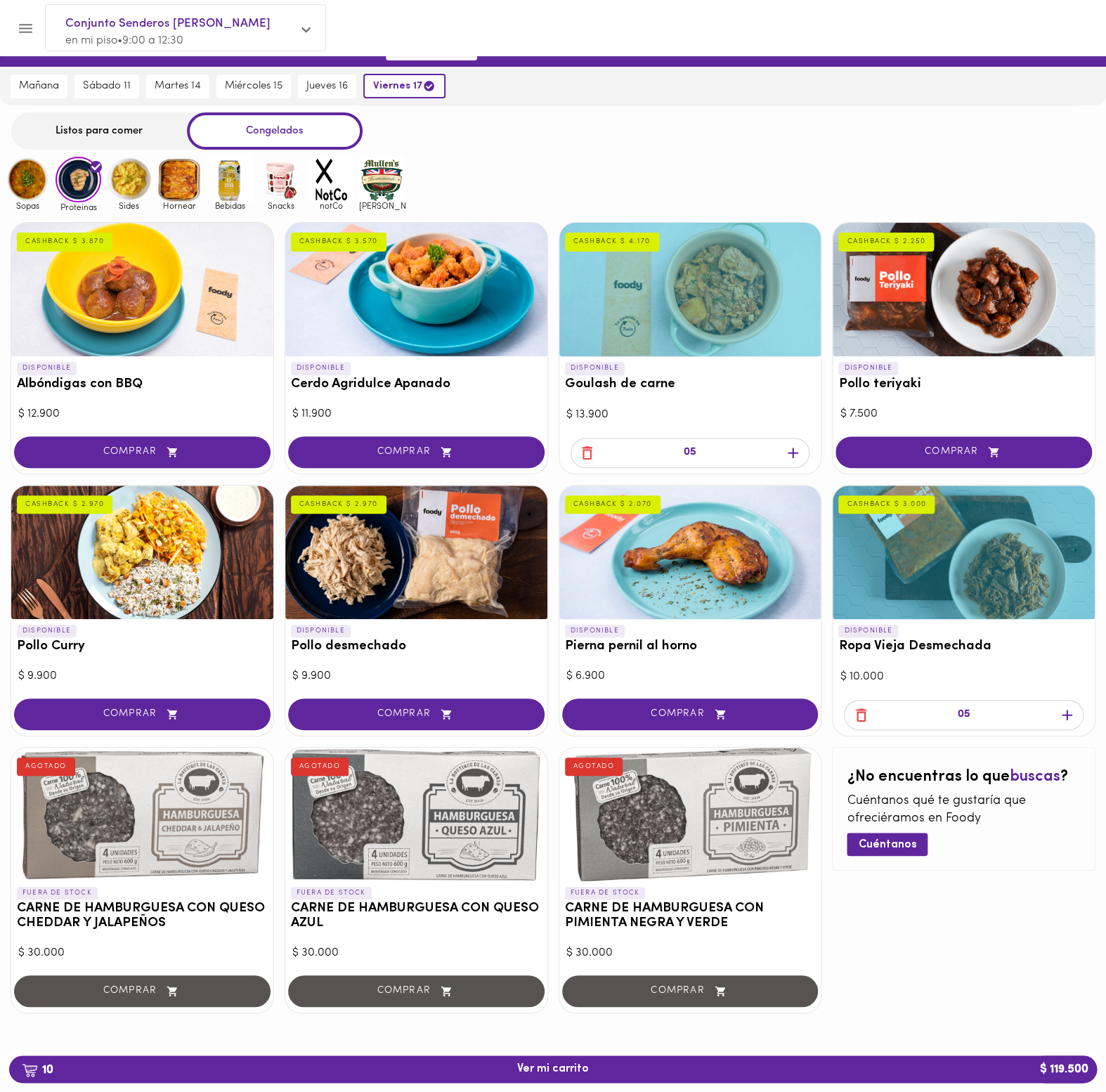
click at [973, 966] on div "¿No encuentras lo que buscas ? Cuéntanos qué te gustaría que ofreciéramos en [P…" at bounding box center [964, 880] width 264 height 267
click at [1043, 852] on div "¿No encuentras lo que buscas ? Cuéntanos qué te gustaría que ofreciéramos en [P…" at bounding box center [964, 809] width 264 height 125
click at [992, 974] on div "¿No encuentras lo que buscas ? Cuéntanos qué te gustaría que ofreciéramos en [P…" at bounding box center [964, 880] width 264 height 267
click at [925, 550] on div at bounding box center [964, 552] width 262 height 133
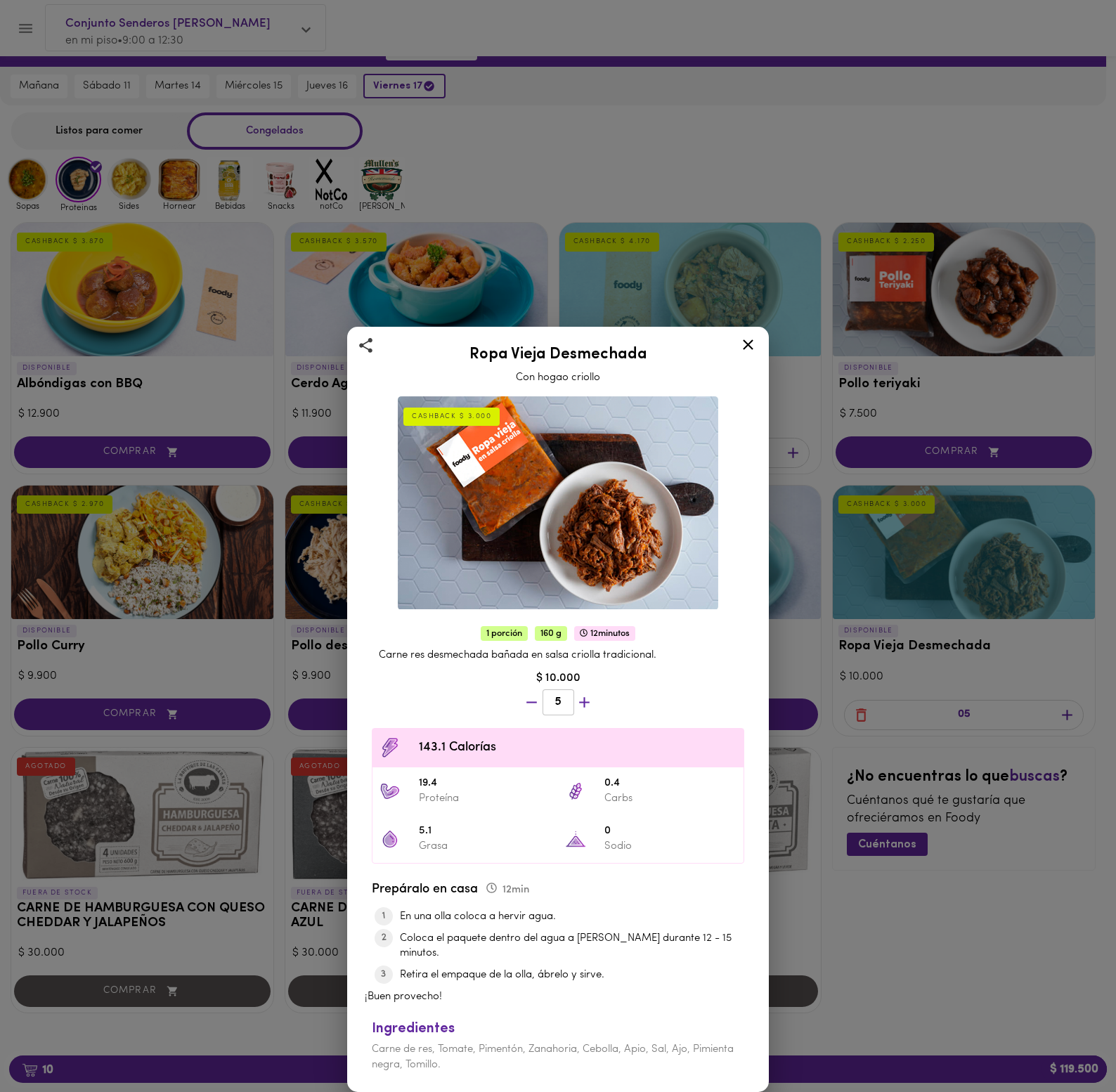
click at [1034, 882] on div "Ropa Vieja Desmechada Con hogao criollo CASHBACK $ 3.000 1 porción 160 g 12 min…" at bounding box center [558, 546] width 1116 height 1092
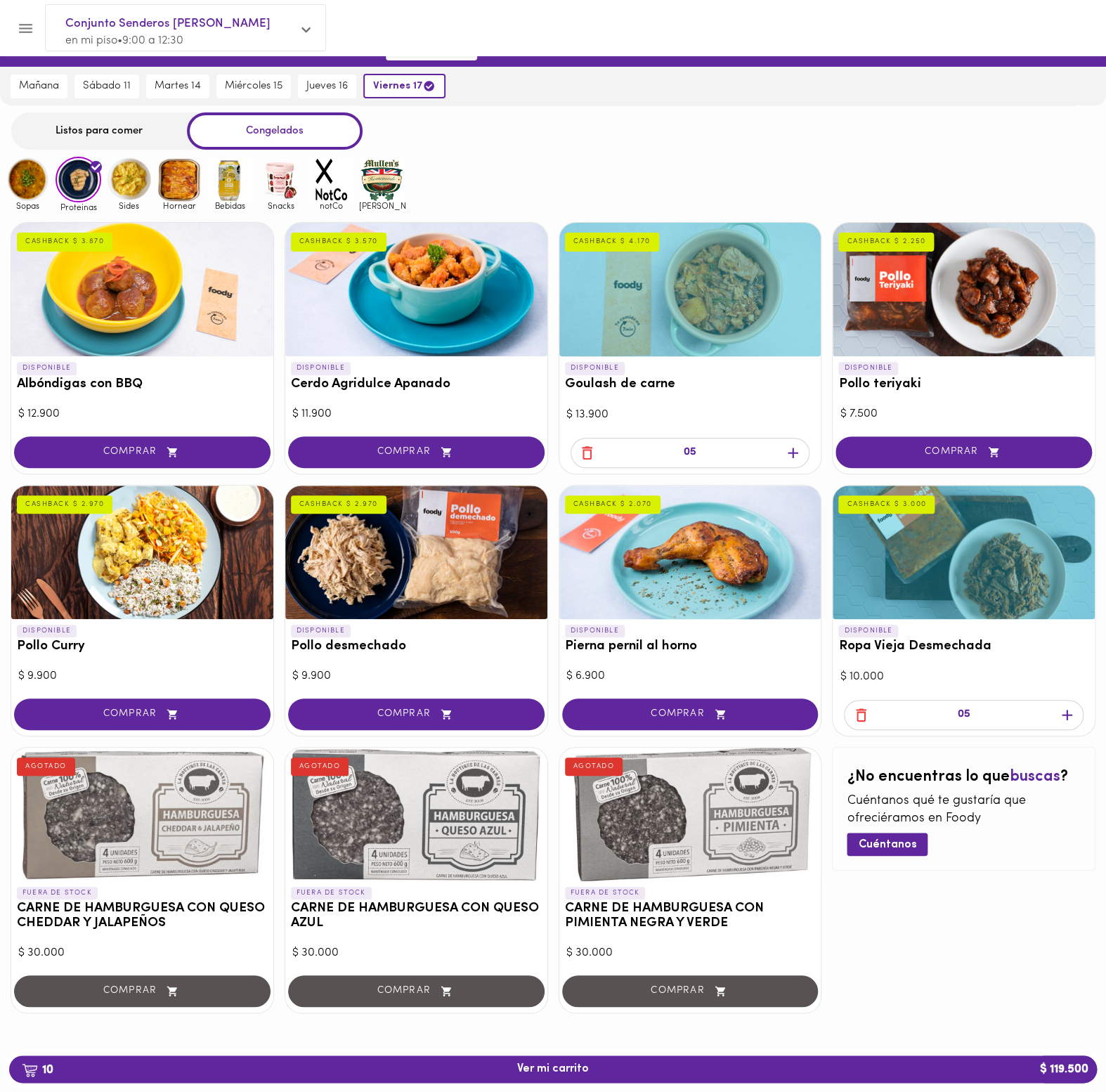
click at [734, 237] on div at bounding box center [691, 289] width 262 height 133
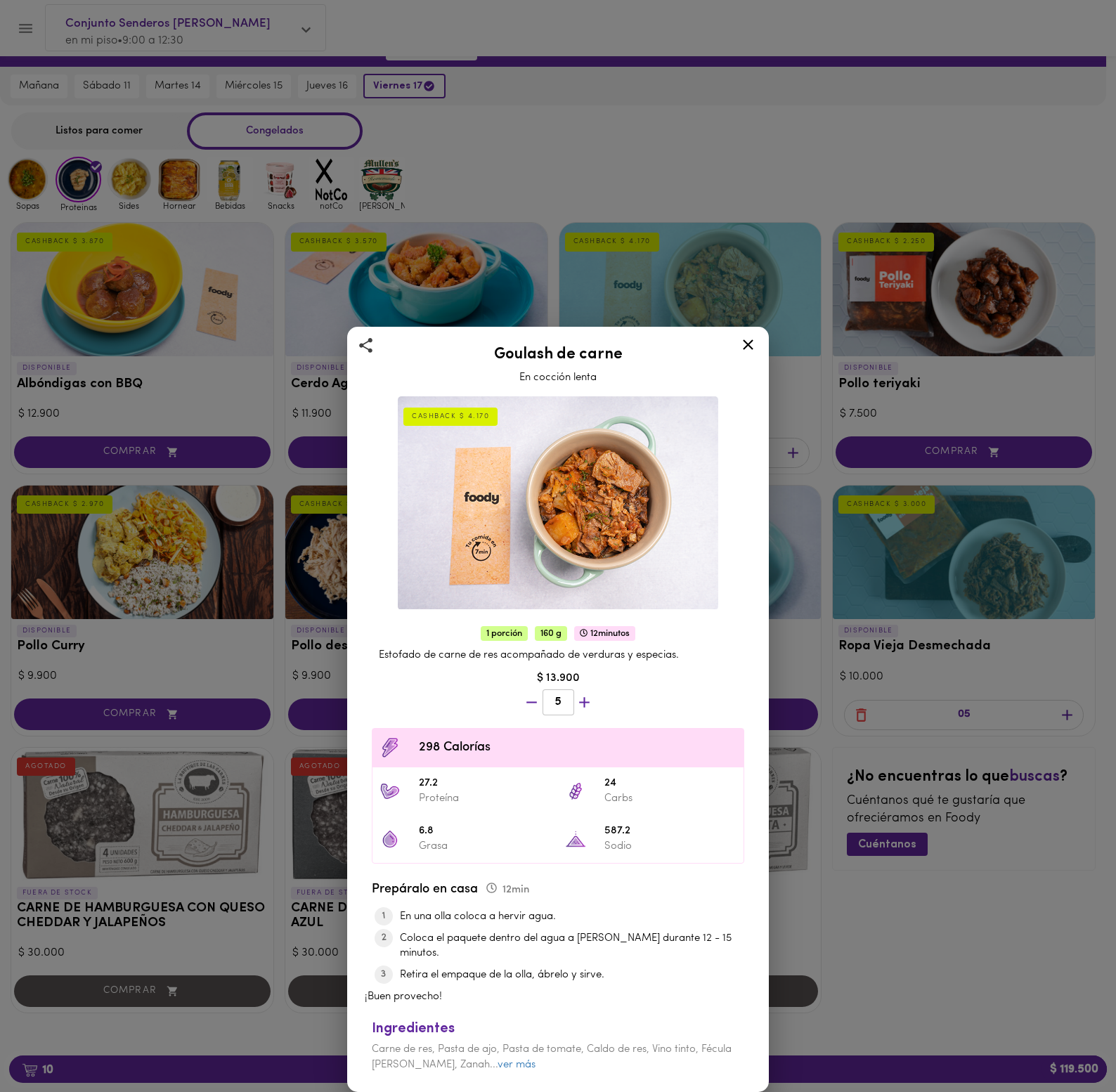
click at [747, 350] on icon at bounding box center [748, 345] width 10 height 10
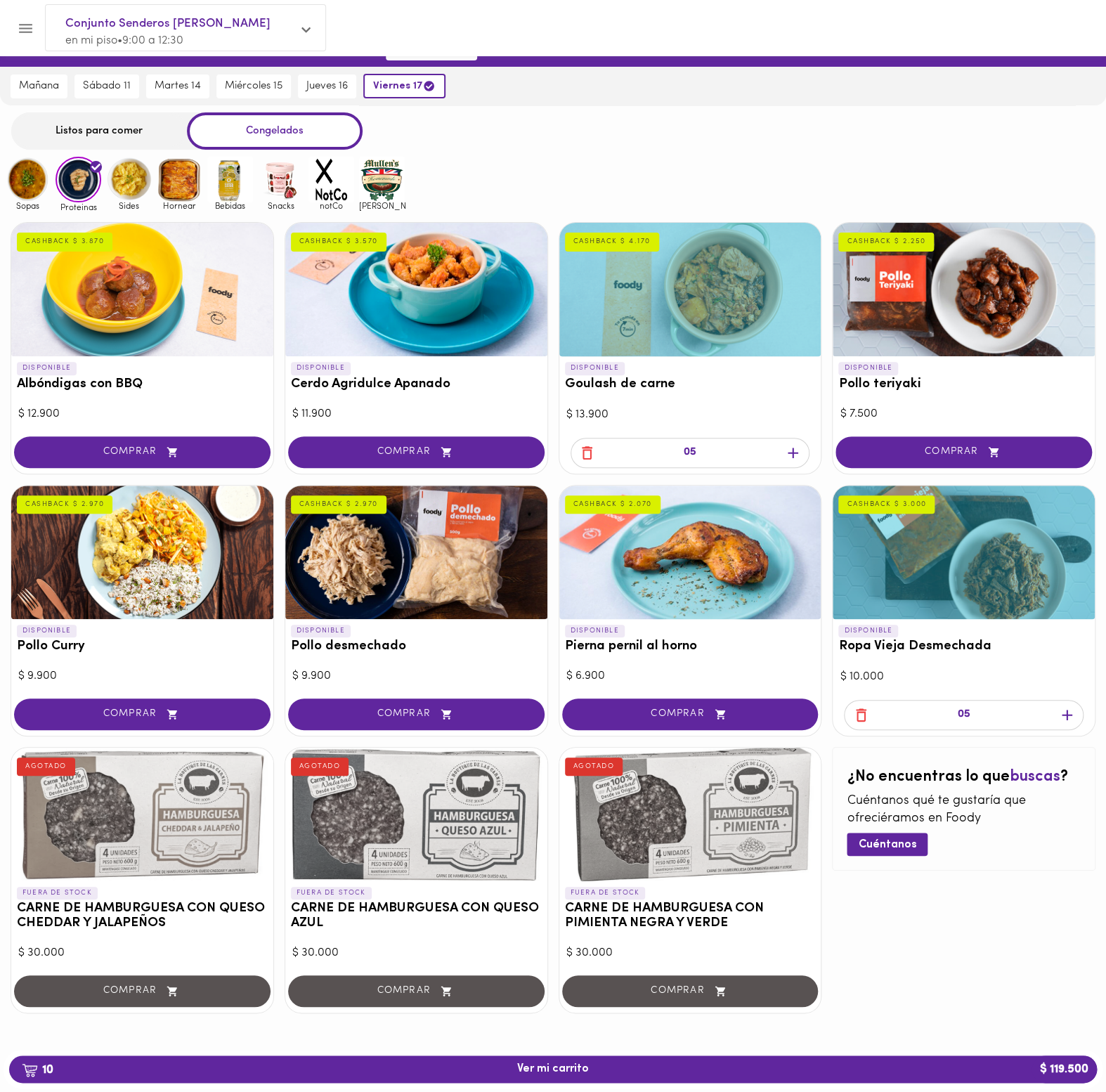
click at [1003, 884] on div "¿No encuentras lo que buscas ? Cuéntanos qué te gustaría que ofreciéramos en [P…" at bounding box center [964, 880] width 264 height 267
click at [876, 1068] on span "10 Ver mi carrito $ 119.500" at bounding box center [553, 1069] width 1065 height 13
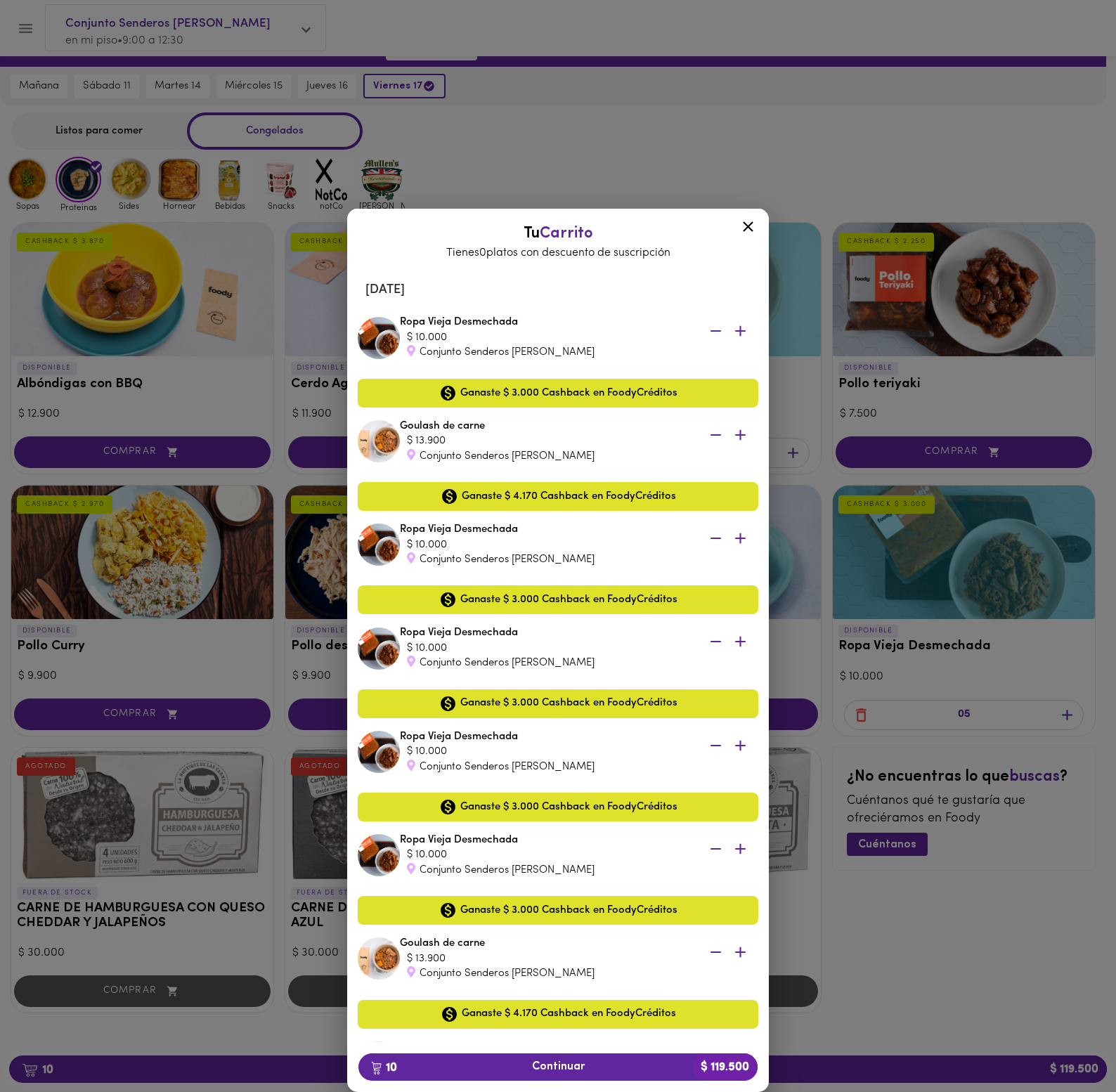
scroll to position [391, 0]
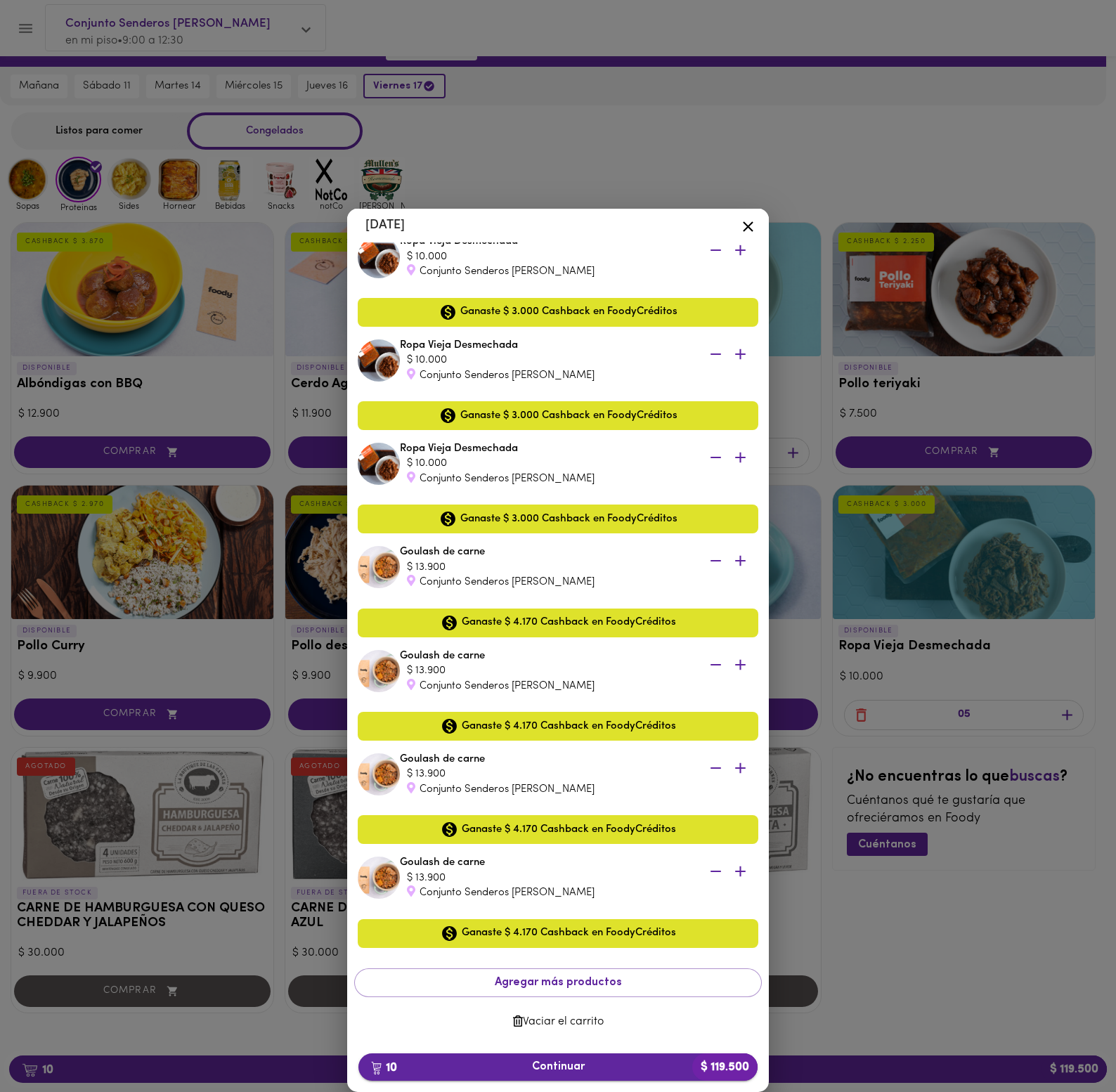
click at [680, 1067] on span "10 Continuar $ 119.500" at bounding box center [557, 1067] width 377 height 13
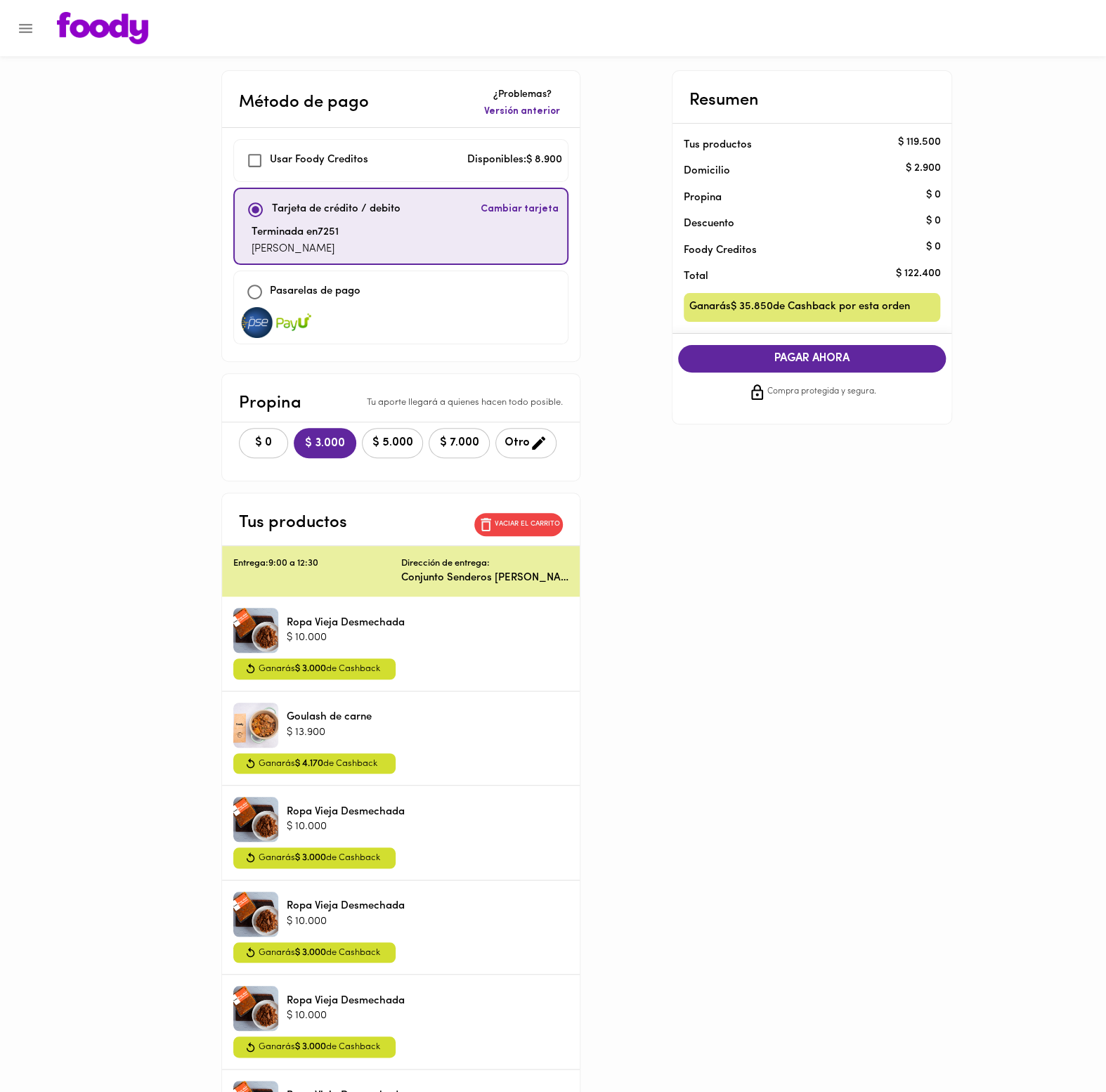
checkbox input "true"
click at [380, 439] on span "$ 5.000" at bounding box center [392, 443] width 43 height 13
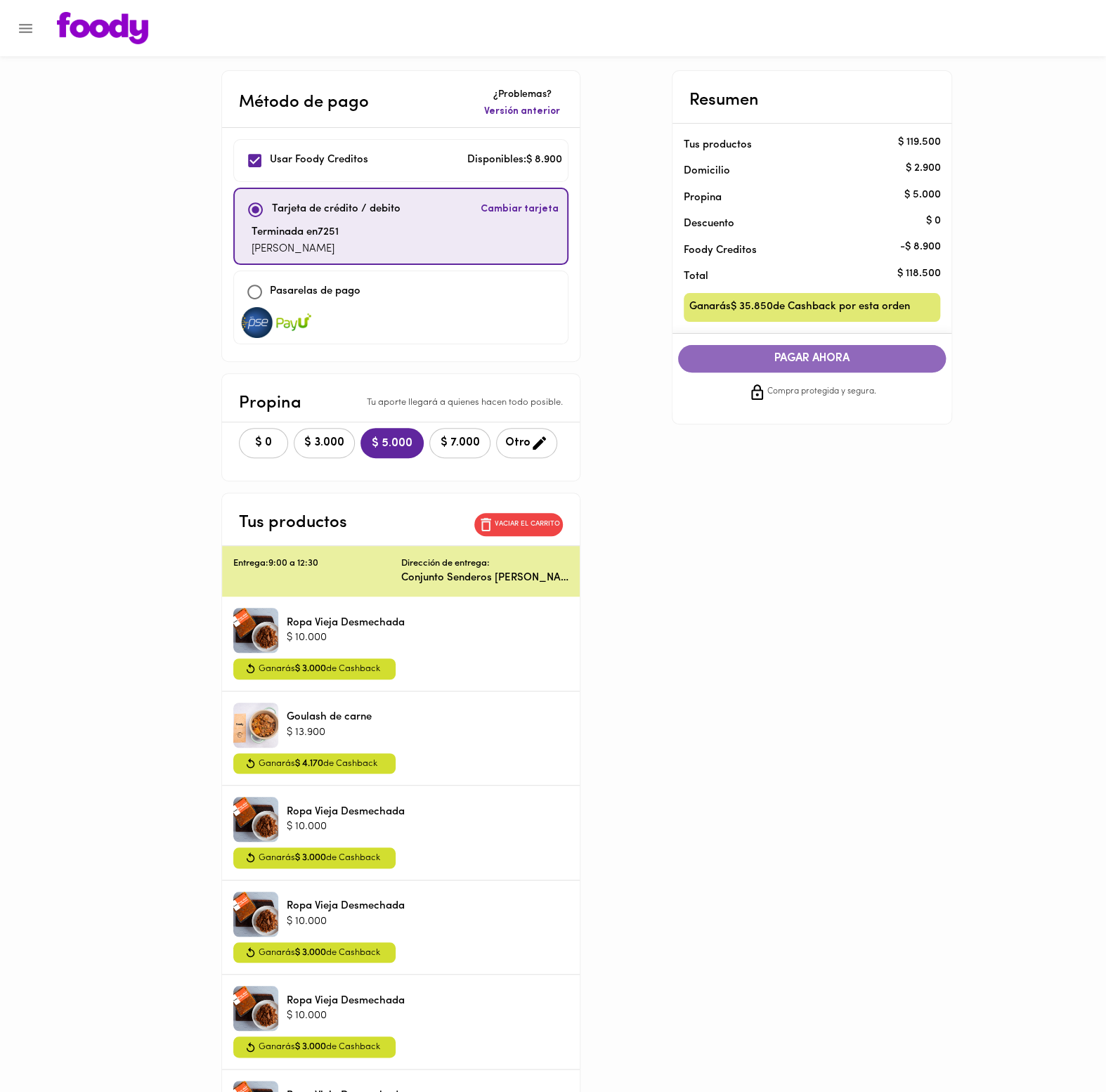
drag, startPoint x: 804, startPoint y: 356, endPoint x: 826, endPoint y: 409, distance: 57.4
click at [804, 356] on span "PAGAR AHORA" at bounding box center [812, 358] width 240 height 13
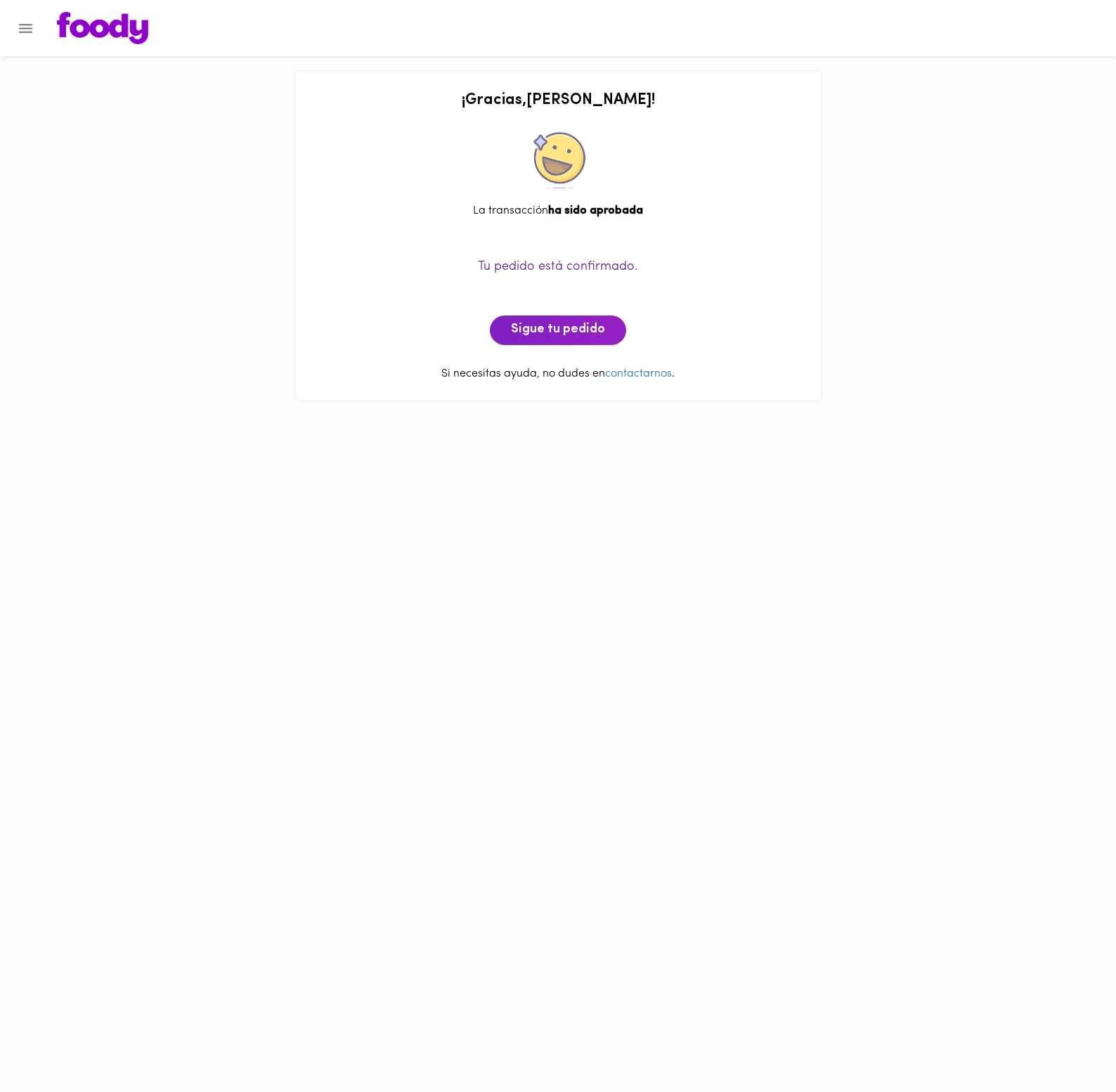
click at [133, 28] on img at bounding box center [102, 28] width 91 height 32
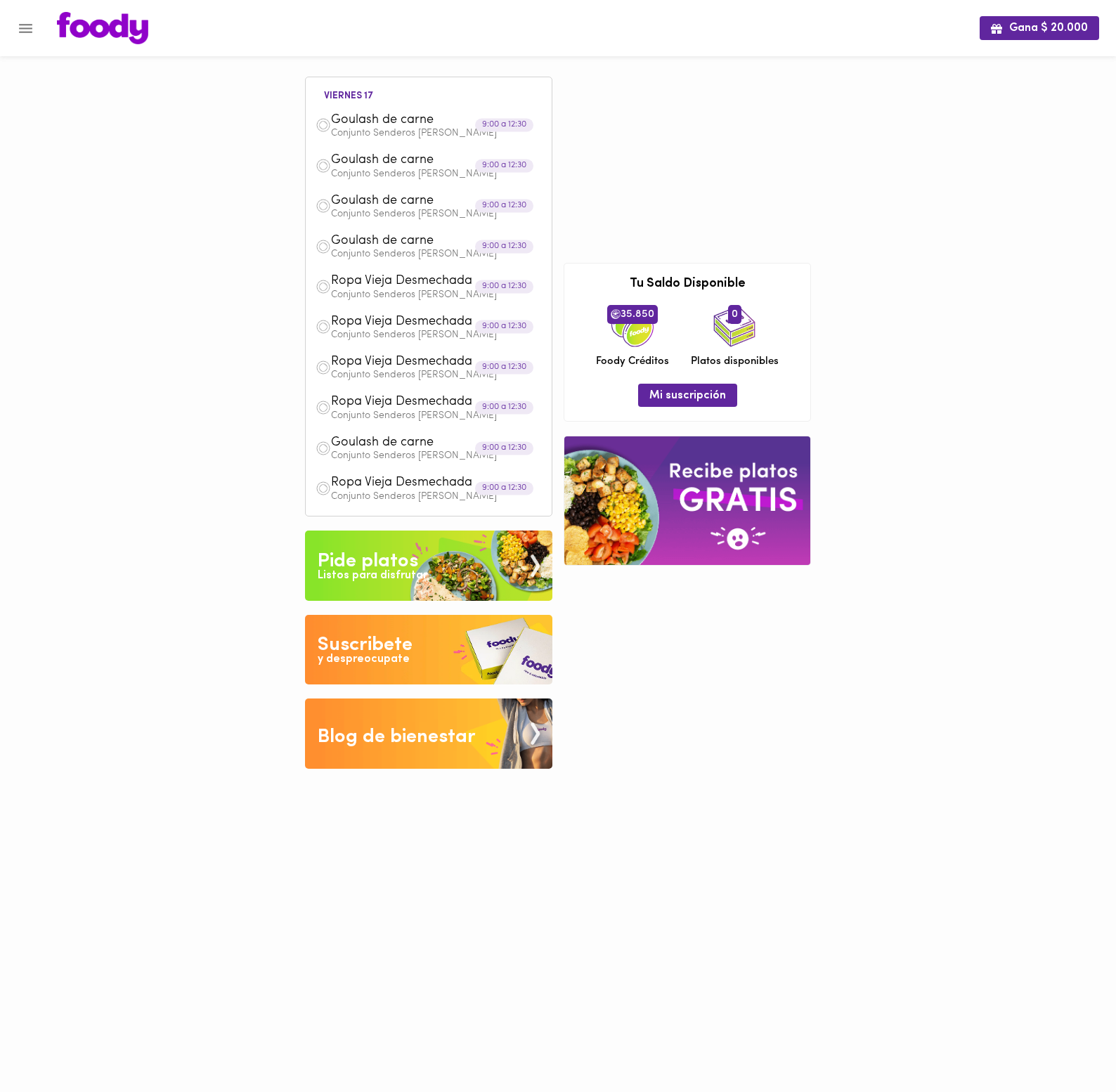
click at [376, 129] on p "Conjunto Senderos [PERSON_NAME]" at bounding box center [436, 134] width 211 height 10
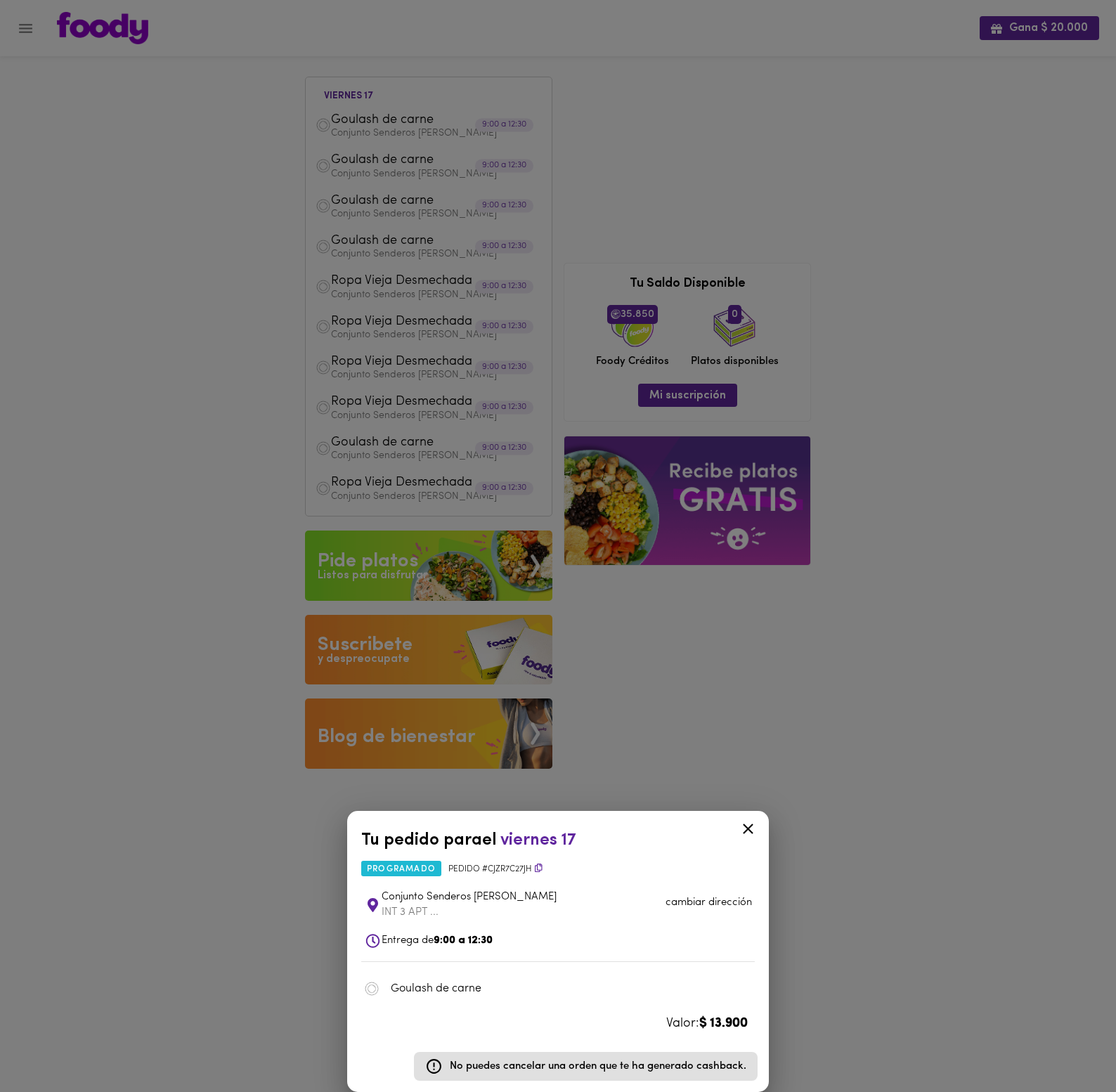
click at [263, 224] on div "Tu pedido para el [DATE] 17 programado Pedido # cJZr7C27Jh Conjunto Senderos [P…" at bounding box center [558, 546] width 1116 height 1092
